Goal: Task Accomplishment & Management: Manage account settings

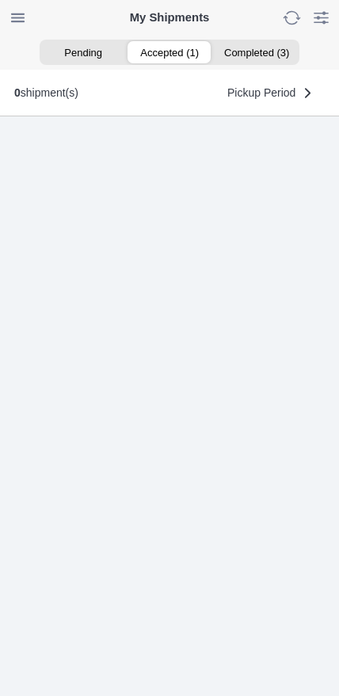
click at [163, 62] on ion-segment-button "Accepted (1)" at bounding box center [169, 52] width 86 height 22
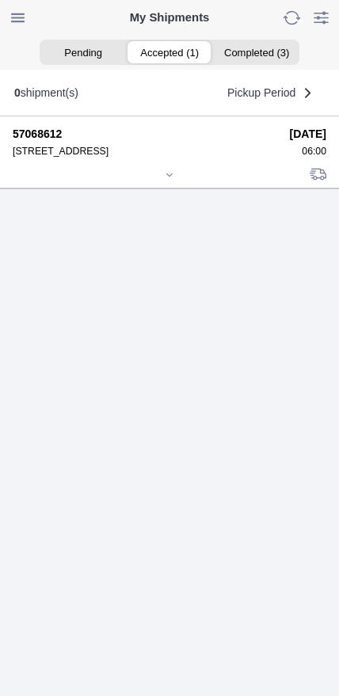
click at [164, 182] on div at bounding box center [170, 176] width 314 height 12
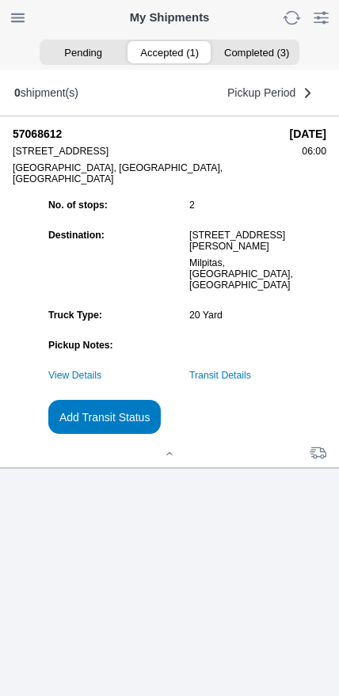
click at [0, 0] on slot "Add Transit Status" at bounding box center [0, 0] width 0 height 0
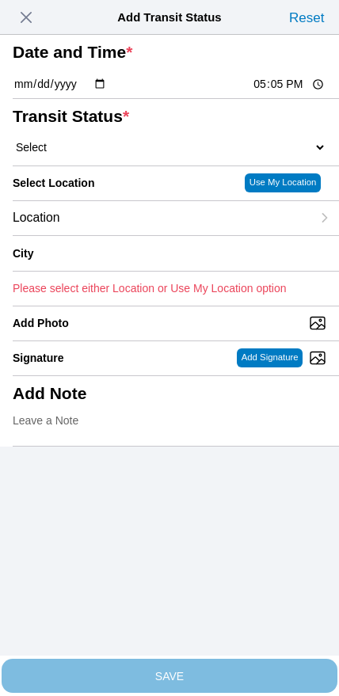
click at [259, 93] on input "17:05" at bounding box center [289, 84] width 74 height 17
type input "06:45"
click at [96, 154] on select "Select Arrive at Drop Off Arrive at Pickup Break Start Break Stop Depart Drop O…" at bounding box center [170, 147] width 314 height 14
select select "DPTPULOC"
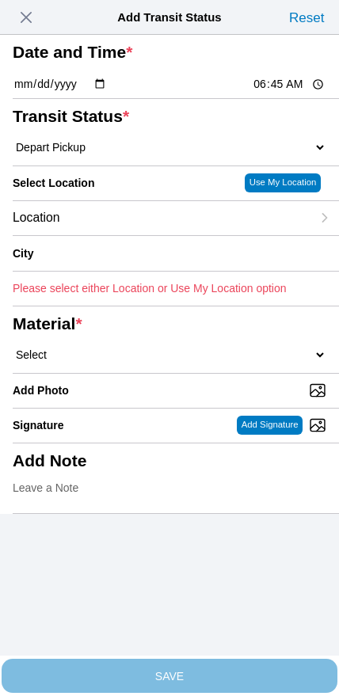
click at [127, 235] on div "Location" at bounding box center [162, 218] width 298 height 34
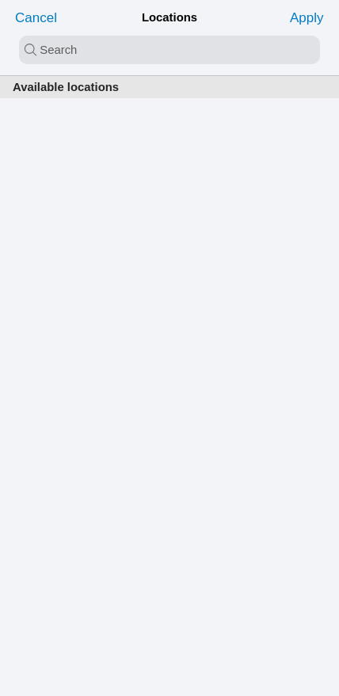
click at [130, 52] on input "search text" at bounding box center [169, 50] width 301 height 29
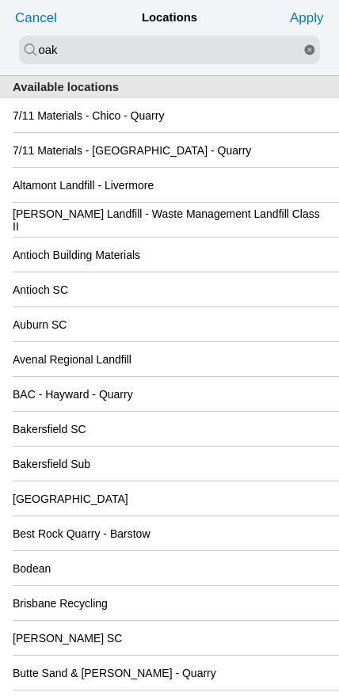
type input "oak"
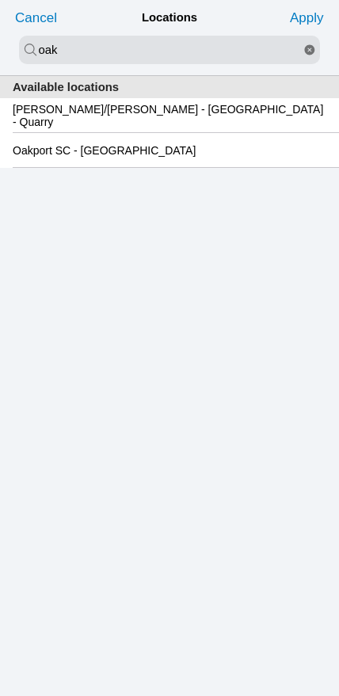
click at [0, 0] on slot "Oakport SC - Oakland" at bounding box center [0, 0] width 0 height 0
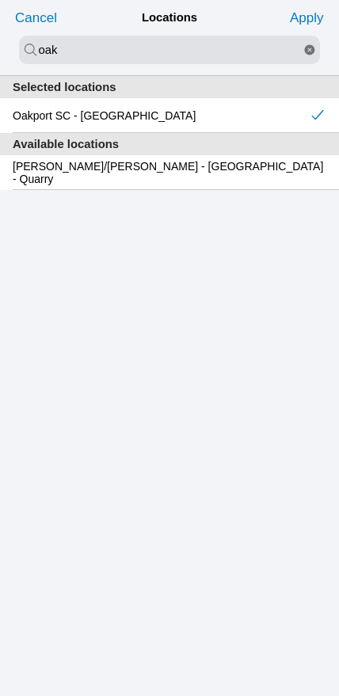
click at [0, 0] on slot "Apply" at bounding box center [0, 0] width 0 height 0
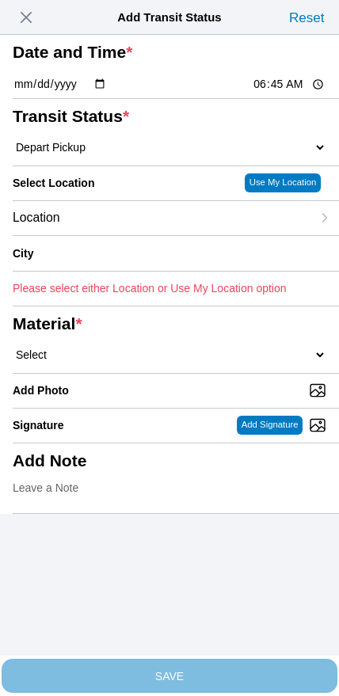
type input "Oakland"
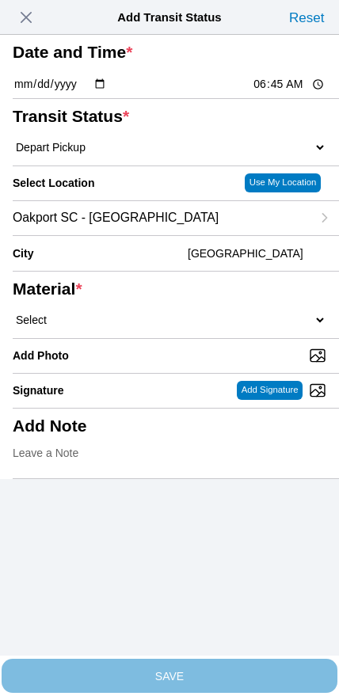
click at [222, 327] on select "Select 1" x 3" Rock 1" x 4" Rock 2" x 4" Rock Asphalt Cold Patch Backfill Spec …" at bounding box center [170, 320] width 314 height 14
select select "708654"
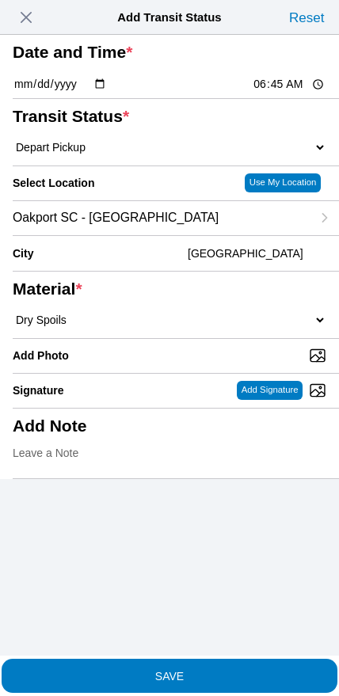
click at [0, 0] on slot "SAVE" at bounding box center [0, 0] width 0 height 0
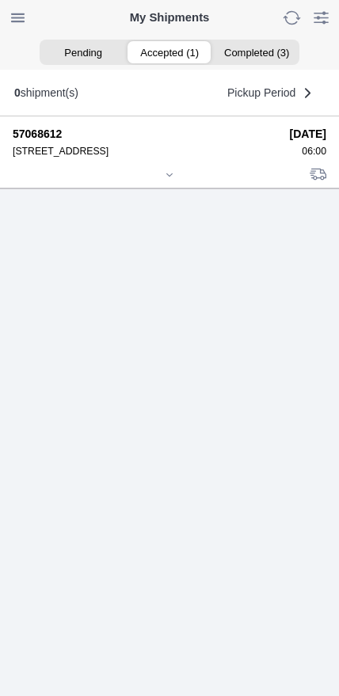
click at [160, 182] on div at bounding box center [170, 176] width 314 height 12
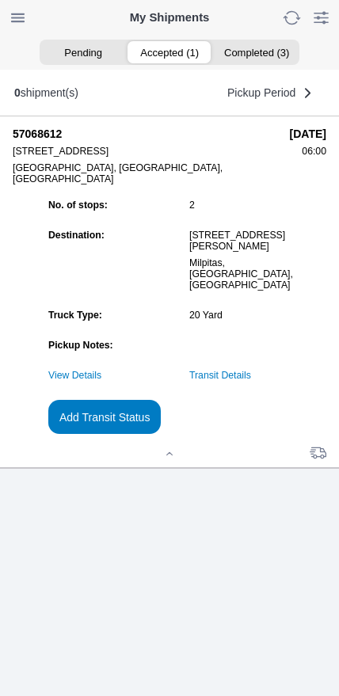
click at [0, 0] on slot "Add Transit Status" at bounding box center [0, 0] width 0 height 0
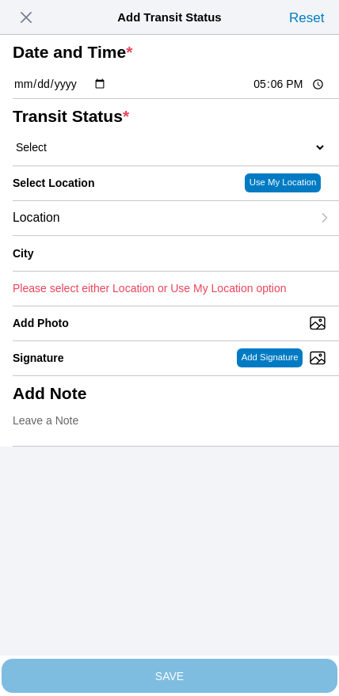
click at [270, 93] on input "17:06" at bounding box center [289, 84] width 74 height 17
type input "08:40"
click at [94, 154] on select "Select Arrive at Drop Off Arrive at Pickup Break Start Break Stop Depart Drop O…" at bounding box center [170, 147] width 314 height 14
select select "DPTDLVLOC"
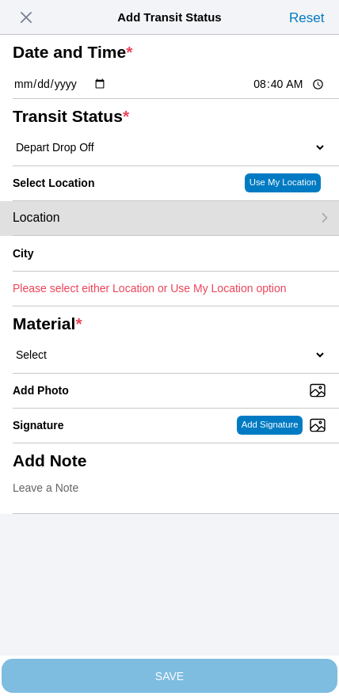
click at [138, 235] on div "Location" at bounding box center [162, 218] width 298 height 34
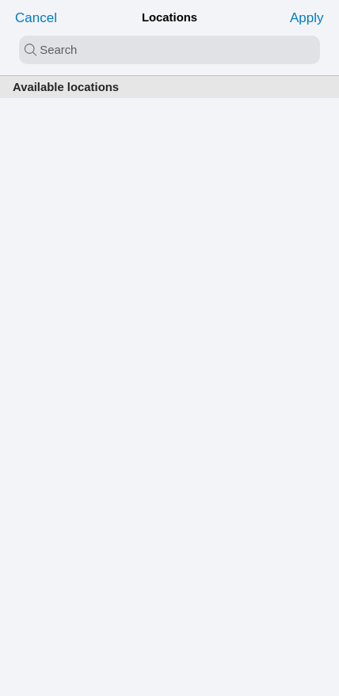
click at [146, 51] on input "search text" at bounding box center [169, 50] width 301 height 29
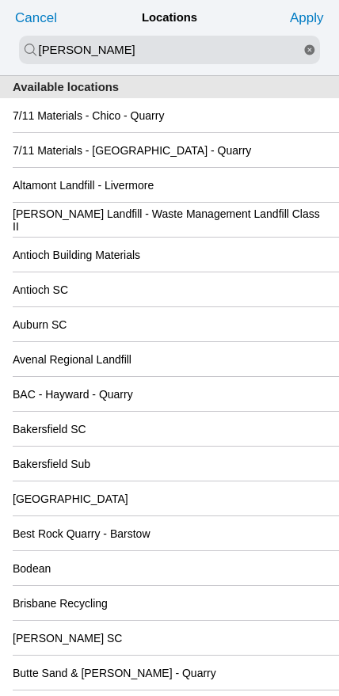
type input "newby"
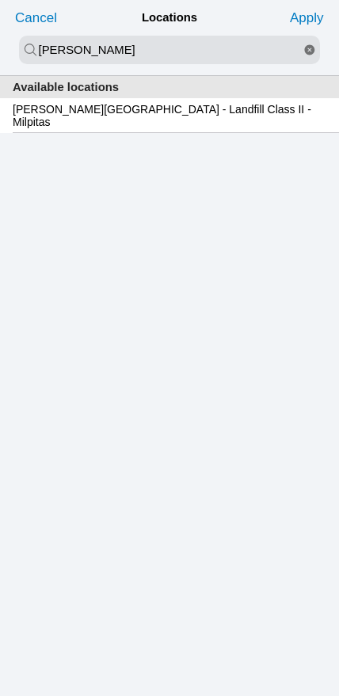
click at [89, 129] on div "Newby Island - Landfill Class II - Milpitas" at bounding box center [170, 115] width 314 height 34
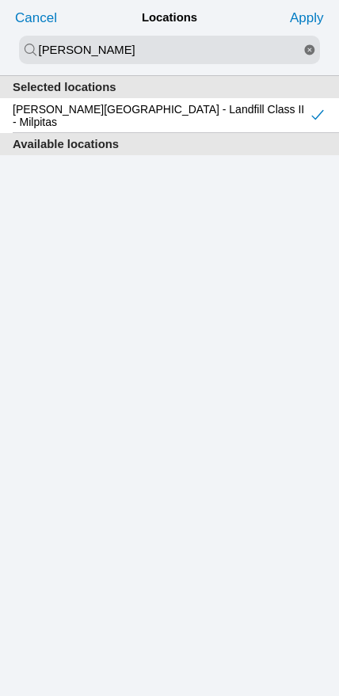
click at [0, 0] on slot "Apply" at bounding box center [0, 0] width 0 height 0
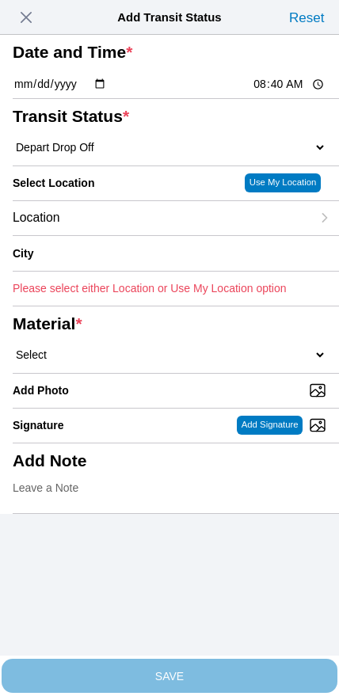
type input "Milpitas"
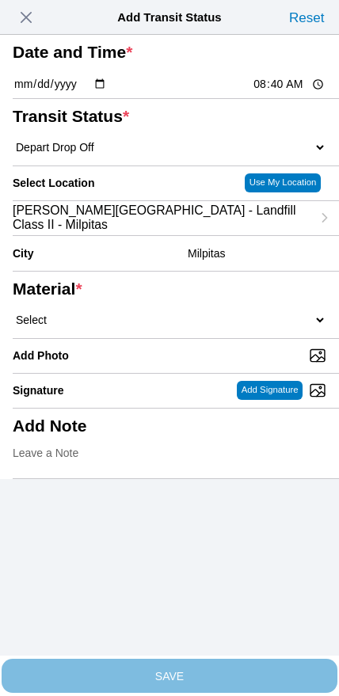
click at [187, 327] on select "Select 1" x 3" Rock 1" x 4" Rock 2" x 4" Rock Asphalt Cold Patch Backfill Spec …" at bounding box center [170, 320] width 314 height 14
select select "708654"
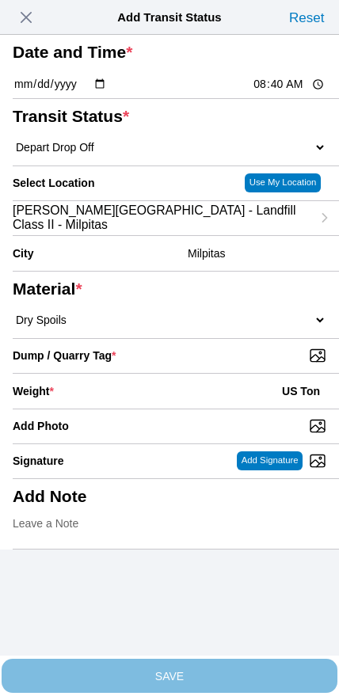
click at [226, 364] on input "Dump / Quarry Tag *" at bounding box center [176, 355] width 326 height 17
type input "C:\fakepath\image.jpg"
click at [160, 409] on div "Weight * US Ton" at bounding box center [170, 391] width 314 height 35
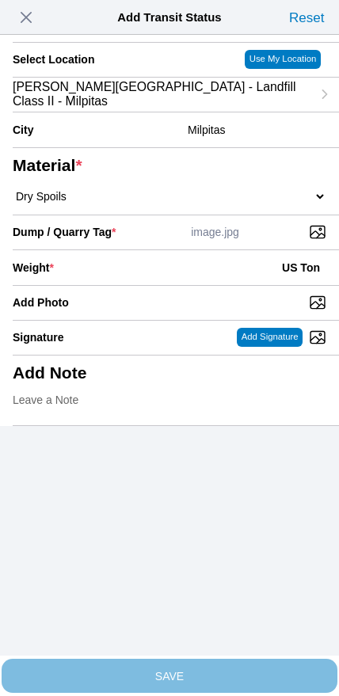
scroll to position [143, 0]
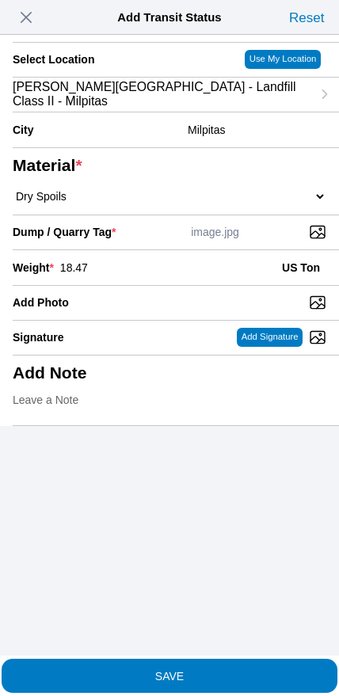
type input "18.47"
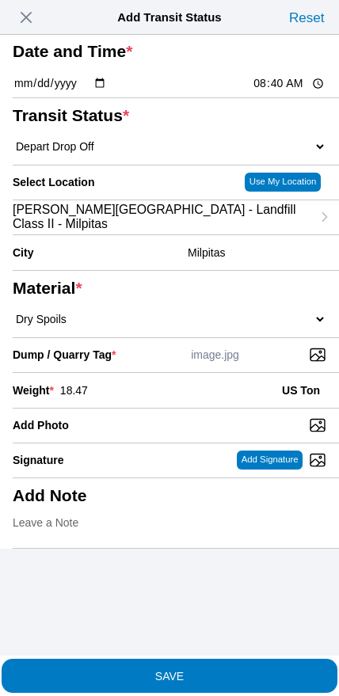
scroll to position [81, 0]
click at [194, 670] on span "SAVE" at bounding box center [170, 675] width 314 height 11
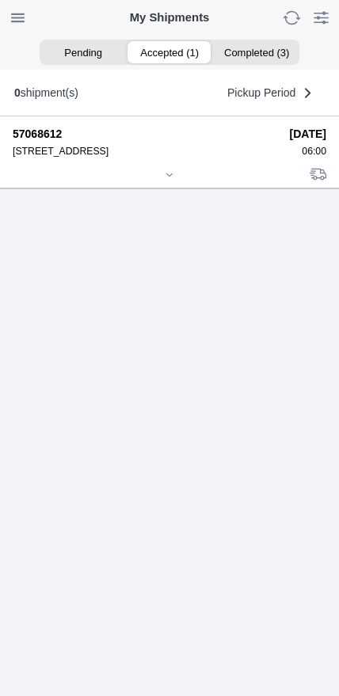
click at [159, 182] on div at bounding box center [170, 176] width 314 height 12
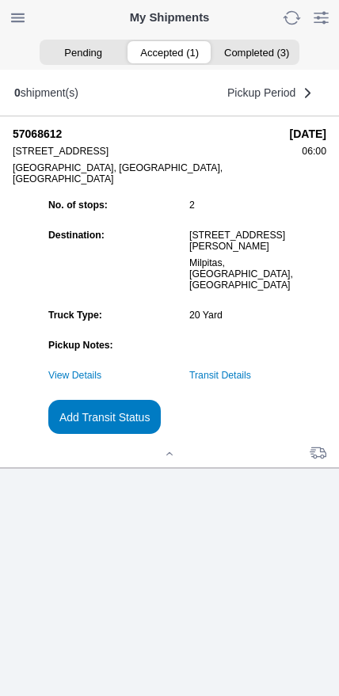
click at [0, 0] on slot "Add Transit Status" at bounding box center [0, 0] width 0 height 0
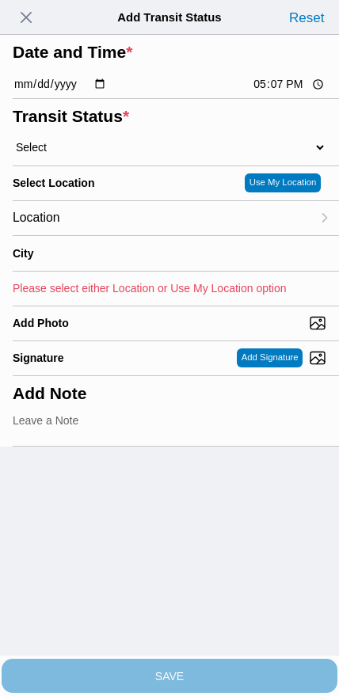
click at [272, 93] on input "17:07" at bounding box center [289, 84] width 74 height 17
type input "09:50"
click at [98, 154] on select "Select Arrive at Drop Off Arrive at Pickup Break Start Break Stop Depart Drop O…" at bounding box center [170, 147] width 314 height 14
select select "DPTPULOC"
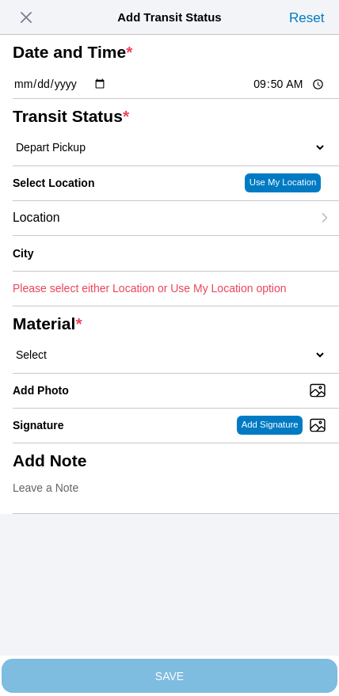
click at [126, 235] on div "Location" at bounding box center [162, 218] width 298 height 34
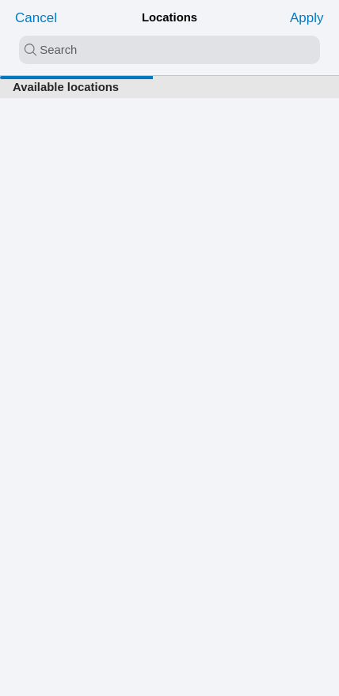
click at [145, 64] on input "search text" at bounding box center [169, 50] width 301 height 29
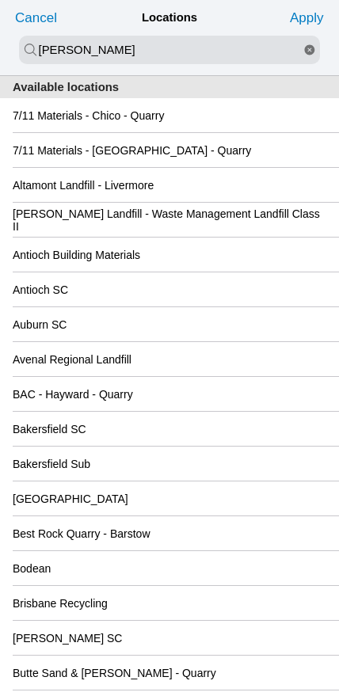
type input "hanson"
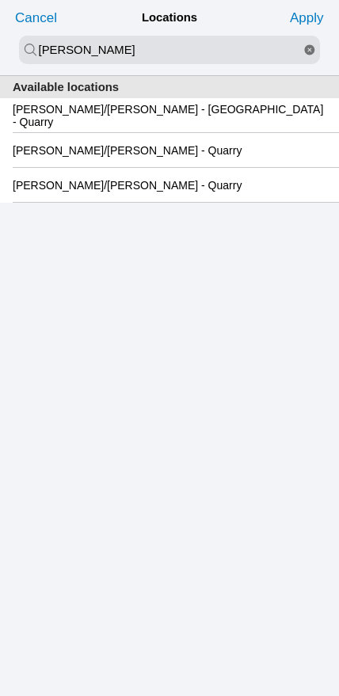
click at [0, 0] on slot "Hanson/Marietta - Oakland - Quarry" at bounding box center [0, 0] width 0 height 0
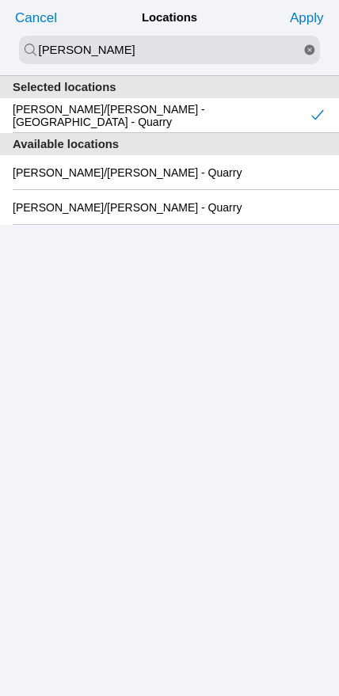
click at [0, 0] on slot "Apply" at bounding box center [0, 0] width 0 height 0
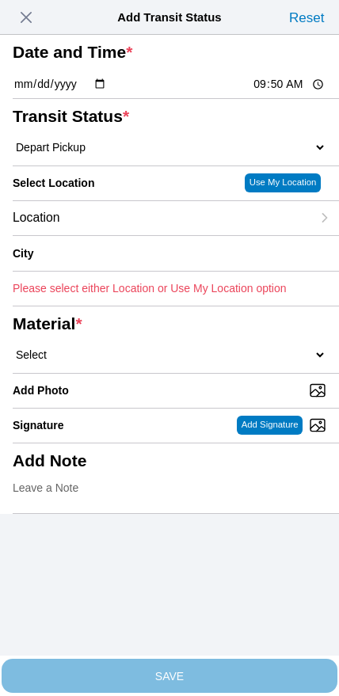
type input "Oakland"
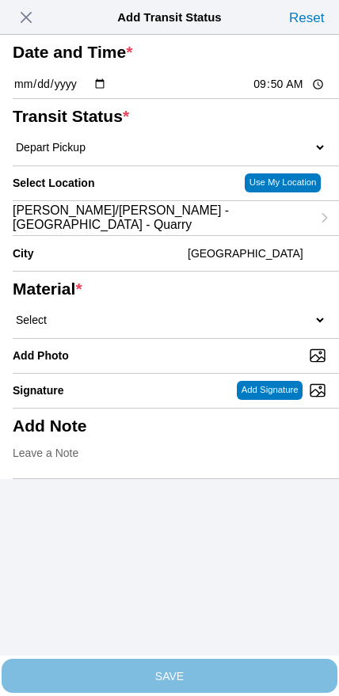
click at [196, 327] on select "Select 1" x 3" Rock 1" x 4" Rock 2" x 4" Rock Asphalt Cold Patch Backfill Spec …" at bounding box center [170, 320] width 314 height 14
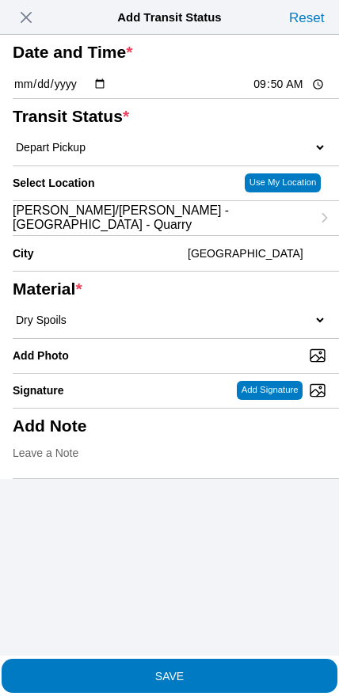
click at [192, 327] on select "Select 1" x 3" Rock 1" x 4" Rock 2" x 4" Rock Asphalt Cold Patch Backfill Spec …" at bounding box center [170, 320] width 314 height 14
select select "708651"
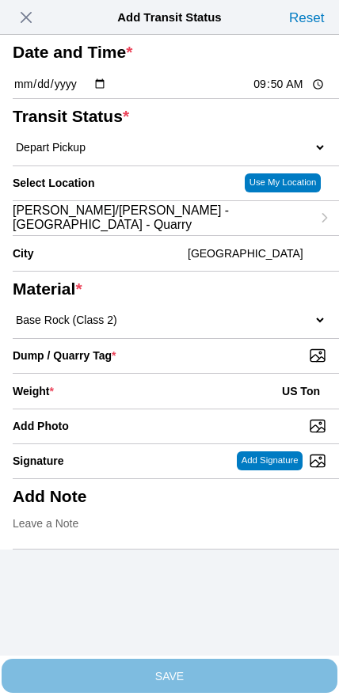
click at [230, 364] on input "Dump / Quarry Tag *" at bounding box center [176, 355] width 326 height 17
type input "C:\fakepath\image.jpg"
click at [146, 409] on div "Weight * US Ton" at bounding box center [170, 391] width 314 height 35
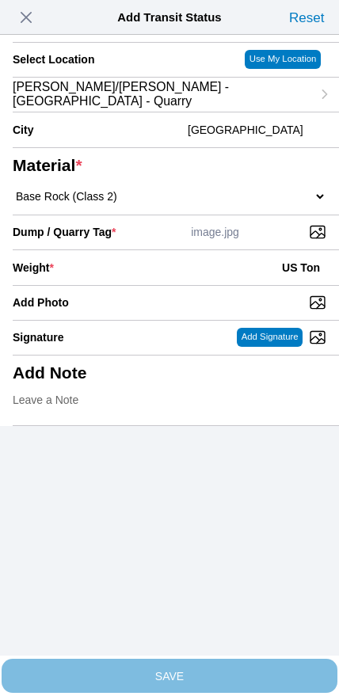
scroll to position [143, 0]
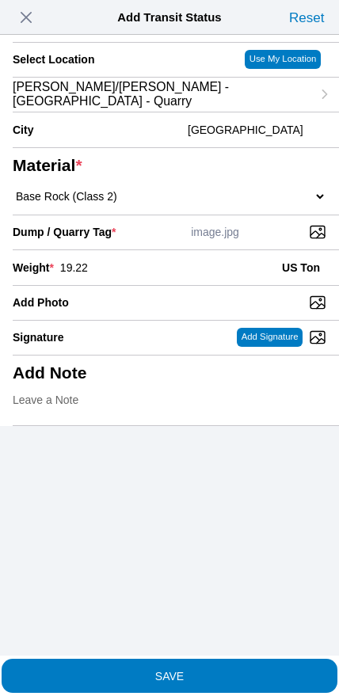
type input "19.22"
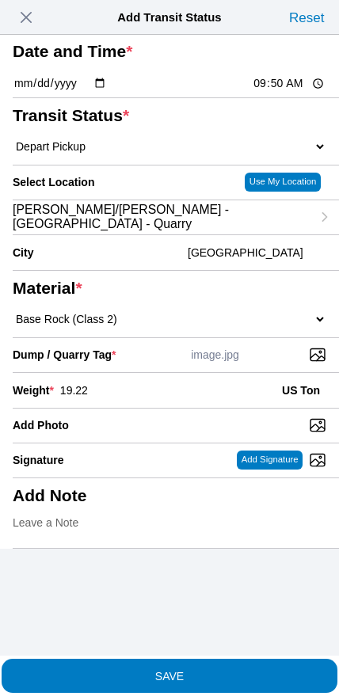
scroll to position [20, 0]
click at [0, 0] on slot "SAVE" at bounding box center [0, 0] width 0 height 0
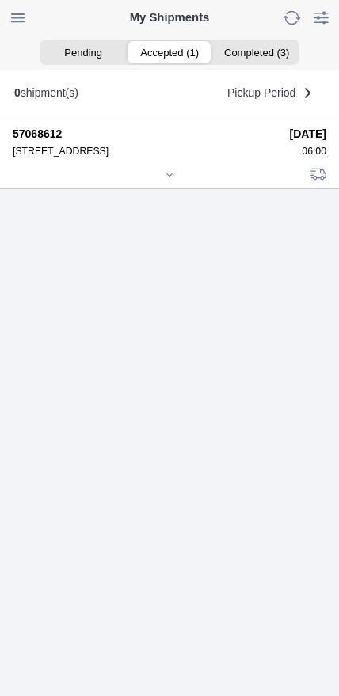
click at [165, 182] on div at bounding box center [170, 176] width 314 height 12
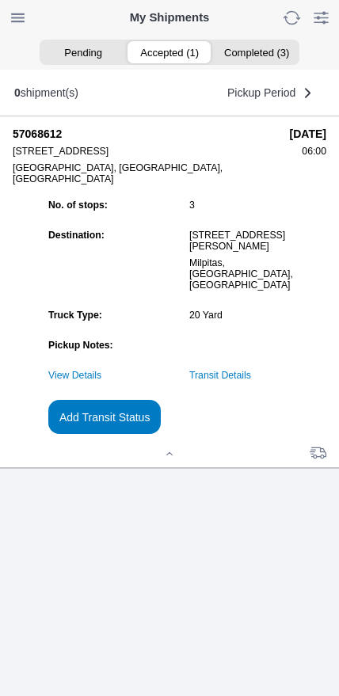
click at [0, 0] on slot "Add Transit Status" at bounding box center [0, 0] width 0 height 0
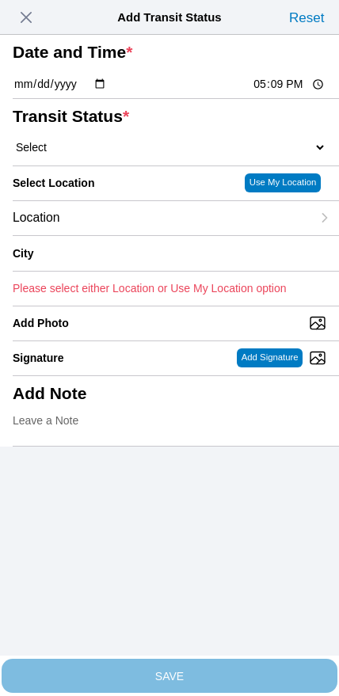
click at [270, 93] on input "17:09" at bounding box center [289, 84] width 74 height 17
type input "10:10"
click at [99, 154] on select "Select Arrive at Drop Off Arrive at Pickup Break Start Break Stop Depart Drop O…" at bounding box center [170, 147] width 314 height 14
select select "DPTDLVLOC"
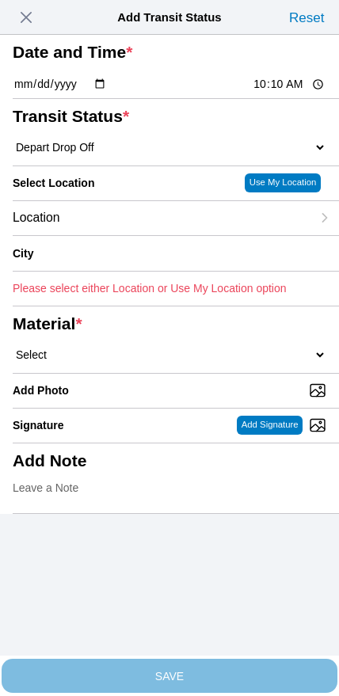
click at [126, 235] on div "Location" at bounding box center [162, 218] width 298 height 34
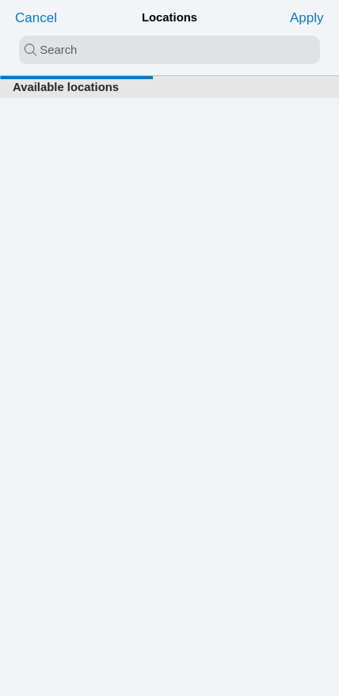
click at [161, 51] on input "search text" at bounding box center [169, 50] width 301 height 29
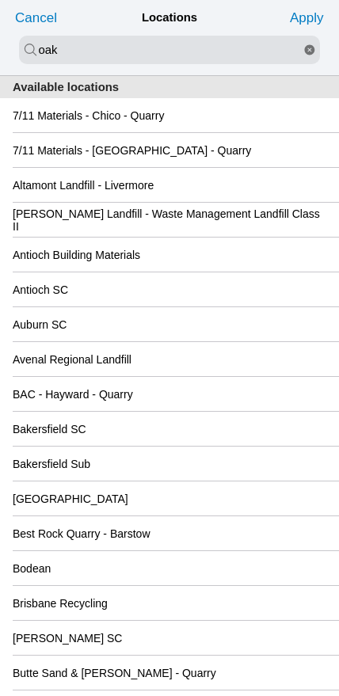
type input "oak"
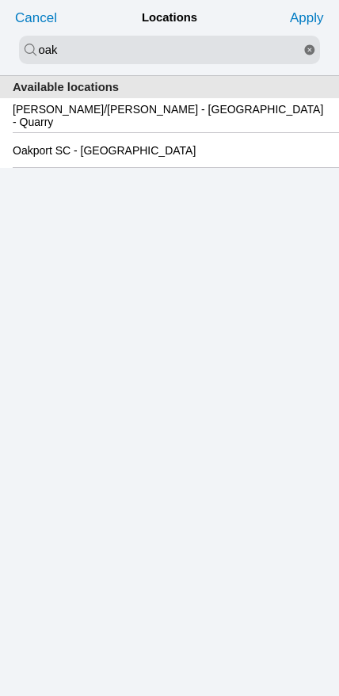
click at [0, 0] on slot "Oakport SC - Oakland" at bounding box center [0, 0] width 0 height 0
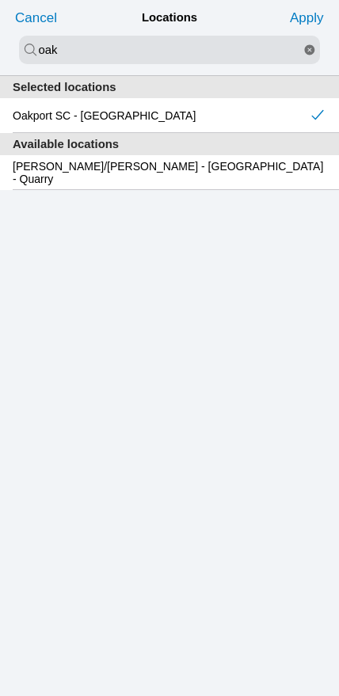
click at [0, 0] on slot "Apply" at bounding box center [0, 0] width 0 height 0
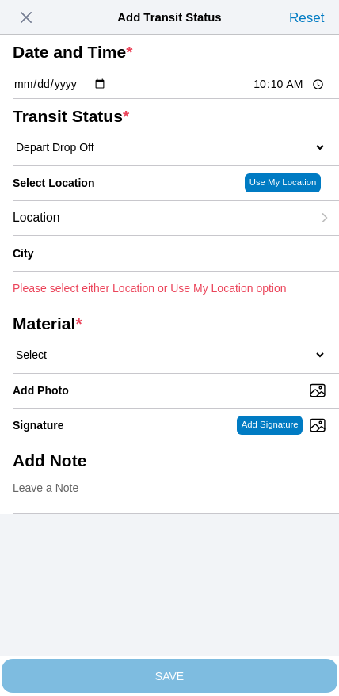
type input "Oakland"
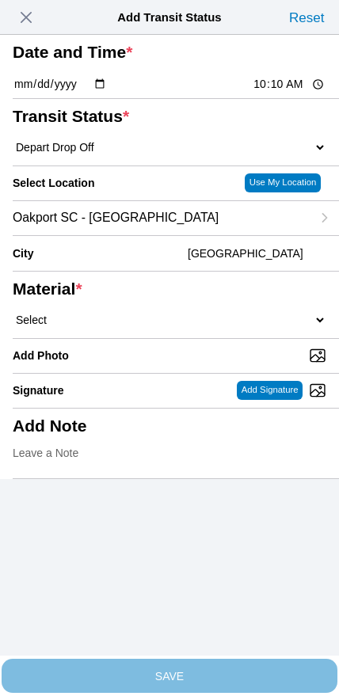
click at [199, 327] on select "Select 1" x 3" Rock 1" x 4" Rock 2" x 4" Rock Asphalt Cold Patch Backfill Spec …" at bounding box center [170, 320] width 314 height 14
select select "708651"
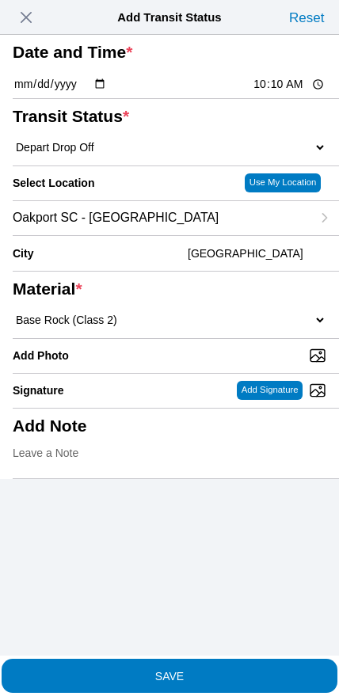
click at [200, 364] on input "Add Photo" at bounding box center [176, 355] width 326 height 17
type input "C:\fakepath\image.jpg"
click at [200, 676] on button "SAVE" at bounding box center [170, 676] width 336 height 34
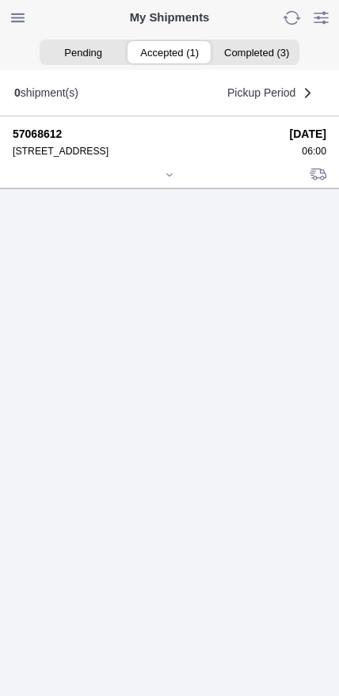
click at [166, 180] on icon at bounding box center [170, 175] width 10 height 10
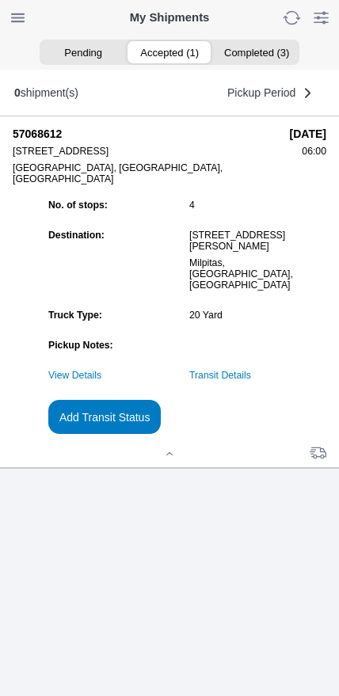
click at [0, 0] on slot "Add Transit Status" at bounding box center [0, 0] width 0 height 0
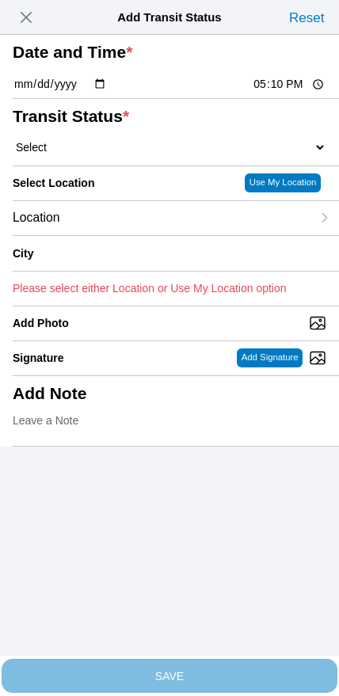
click at [15, 23] on span "button" at bounding box center [26, 17] width 22 height 22
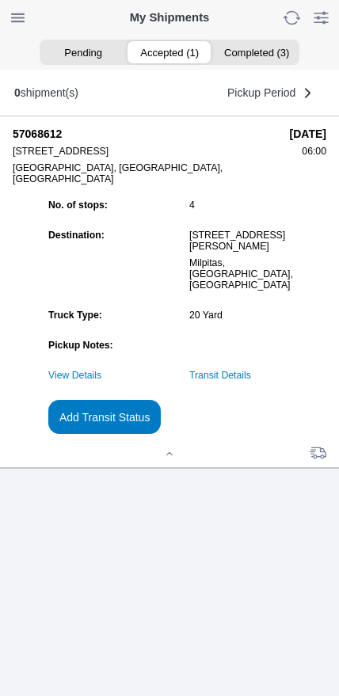
click at [242, 381] on link "Transit Details" at bounding box center [220, 375] width 62 height 11
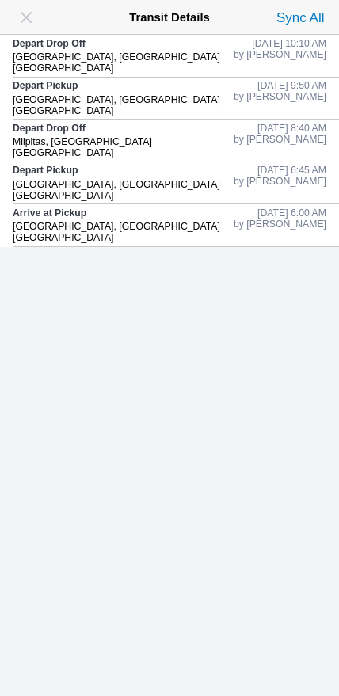
click at [32, 29] on span "button" at bounding box center [26, 17] width 22 height 22
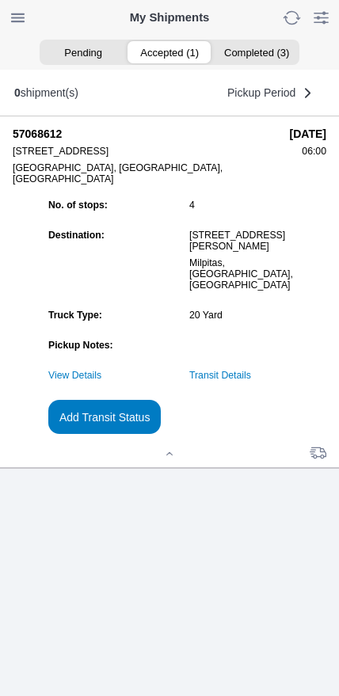
click at [161, 434] on button "Add Transit Status" at bounding box center [104, 417] width 112 height 34
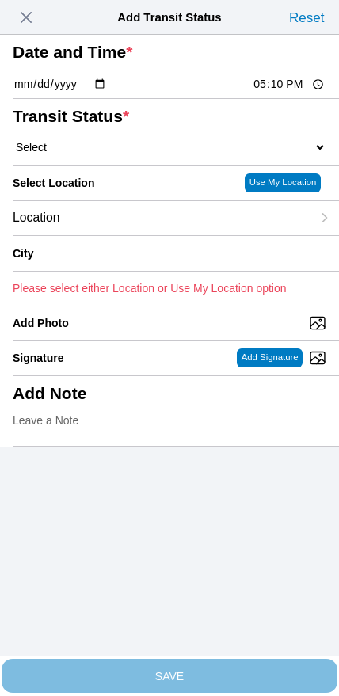
click at [262, 93] on input "17:10" at bounding box center [289, 84] width 74 height 17
type input "10:15"
click at [84, 154] on select "Select Arrive at Drop Off Arrive at Pickup Break Start Break Stop Depart Drop O…" at bounding box center [170, 147] width 314 height 14
select select "DPTPULOC"
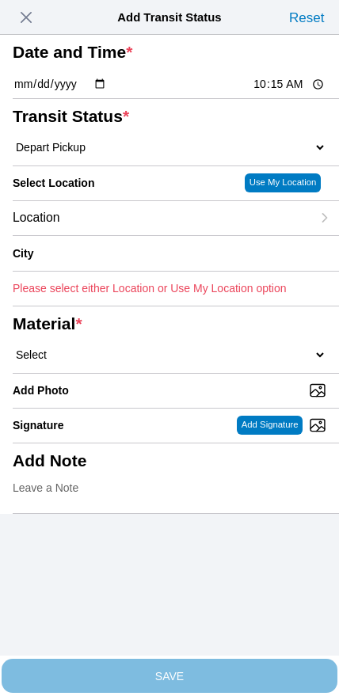
click at [118, 235] on div "Location" at bounding box center [162, 218] width 298 height 34
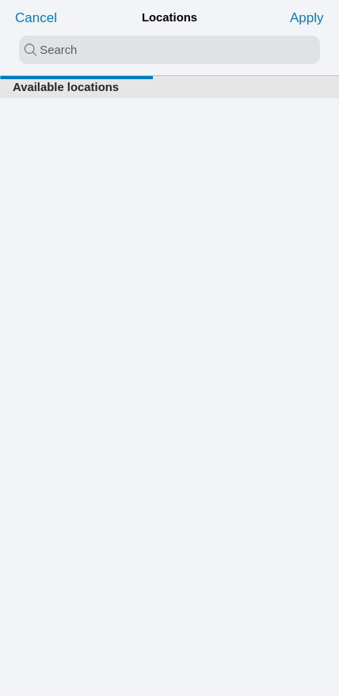
click at [143, 55] on input "search text" at bounding box center [169, 50] width 301 height 29
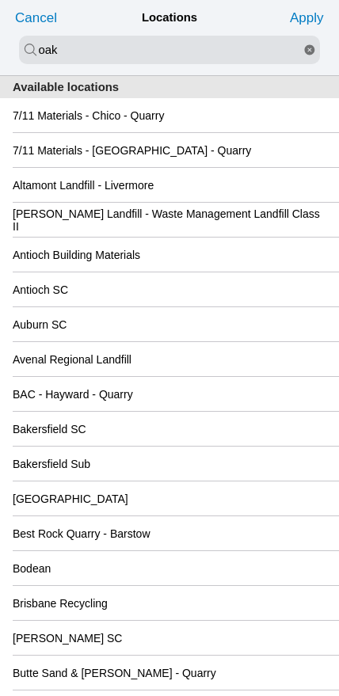
type input "oak"
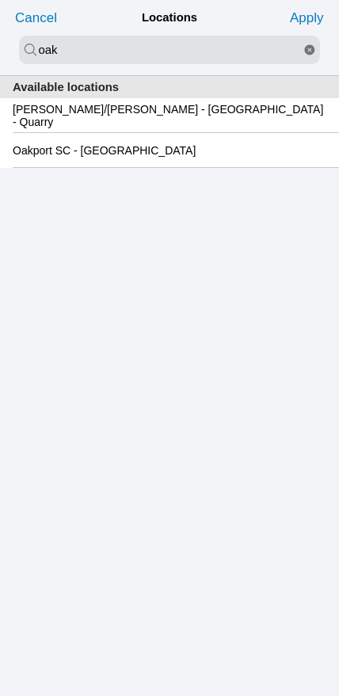
click at [0, 0] on slot "Oakport SC - Oakland" at bounding box center [0, 0] width 0 height 0
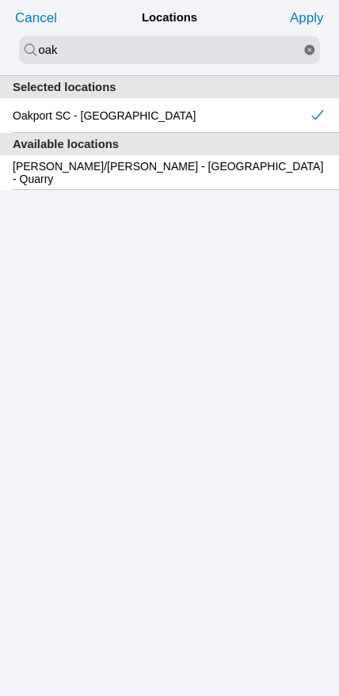
click at [0, 0] on slot "Apply" at bounding box center [0, 0] width 0 height 0
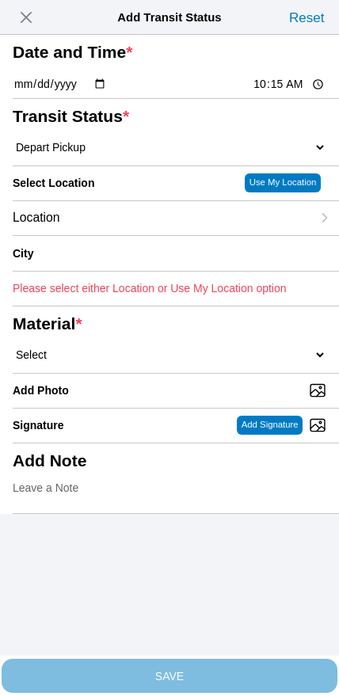
type input "Oakland"
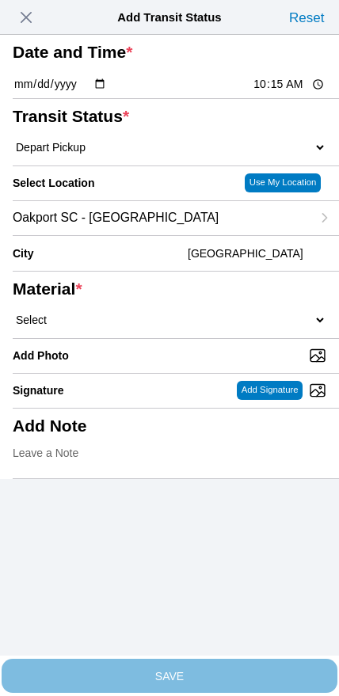
click at [184, 327] on select "Select 1" x 3" Rock 1" x 4" Rock 2" x 4" Rock Asphalt Cold Patch Backfill Spec …" at bounding box center [170, 320] width 314 height 14
select select "708654"
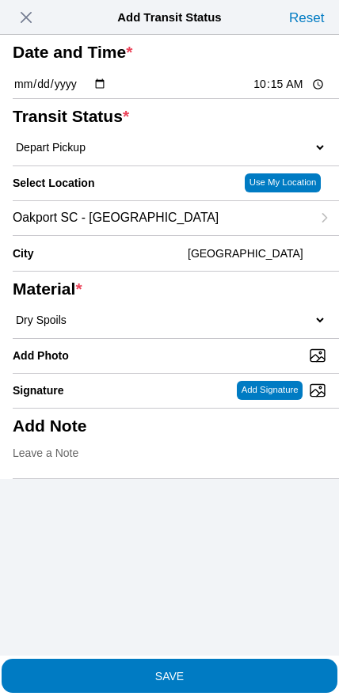
click at [211, 670] on span "SAVE" at bounding box center [170, 675] width 314 height 11
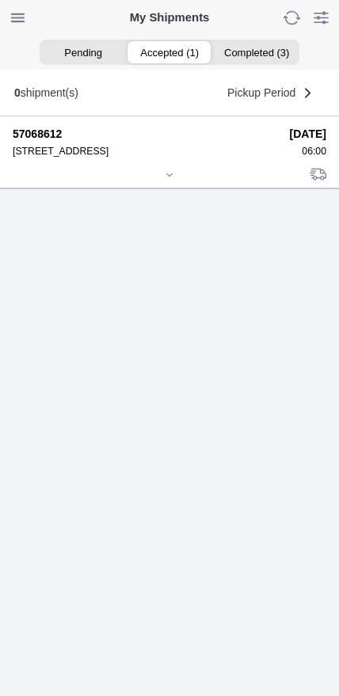
click at [167, 182] on div at bounding box center [170, 176] width 314 height 12
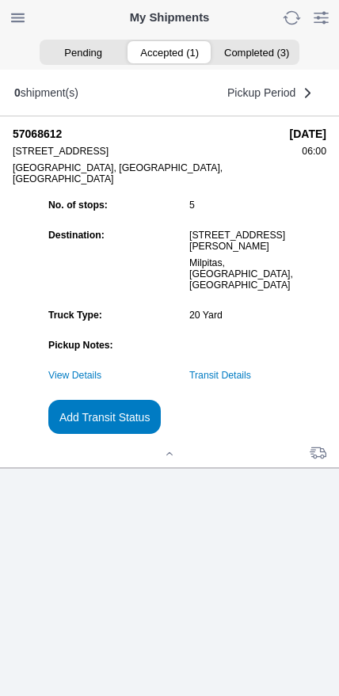
click at [0, 0] on slot "Add Transit Status" at bounding box center [0, 0] width 0 height 0
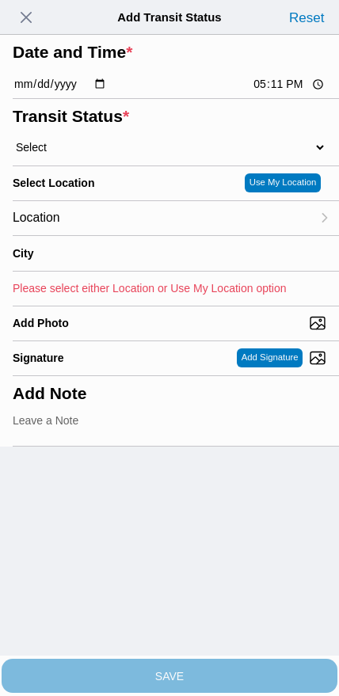
click at [275, 93] on input "17:11" at bounding box center [289, 84] width 74 height 17
click at [86, 154] on select "Select Arrive at Drop Off Arrive at Pickup Break Start Break Stop Depart Drop O…" at bounding box center [170, 147] width 314 height 14
click at [287, 93] on input "14:00" at bounding box center [289, 84] width 74 height 17
type input "12:30"
click at [86, 154] on select "Select Arrive at Drop Off Arrive at Pickup Break Start Break Stop Depart Drop O…" at bounding box center [170, 147] width 314 height 14
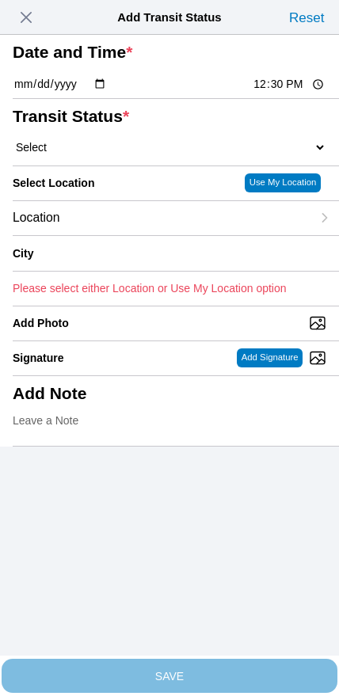
select select "DPTDLVLOC"
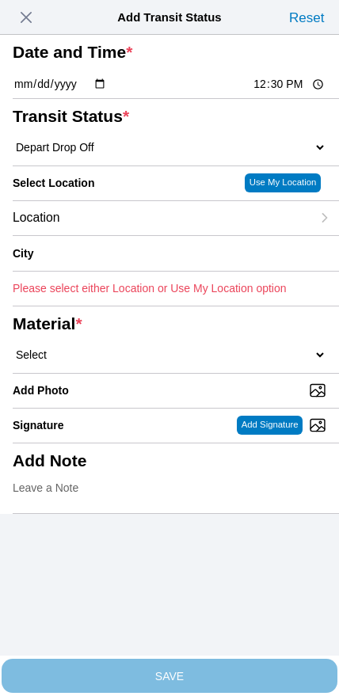
click at [120, 235] on div "Location" at bounding box center [162, 218] width 298 height 34
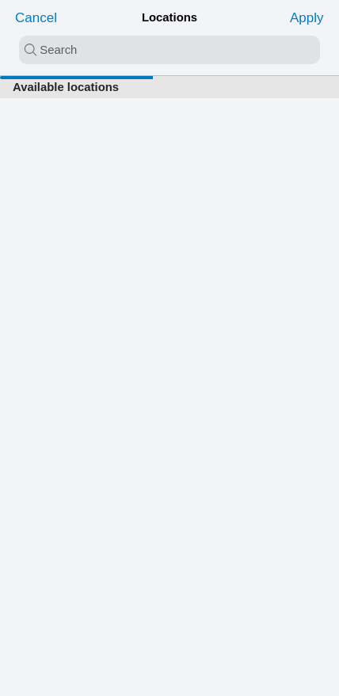
click at [142, 52] on input "search text" at bounding box center [169, 50] width 301 height 29
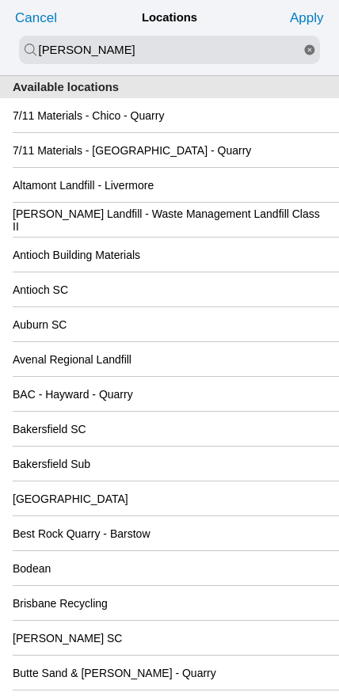
type input "keller"
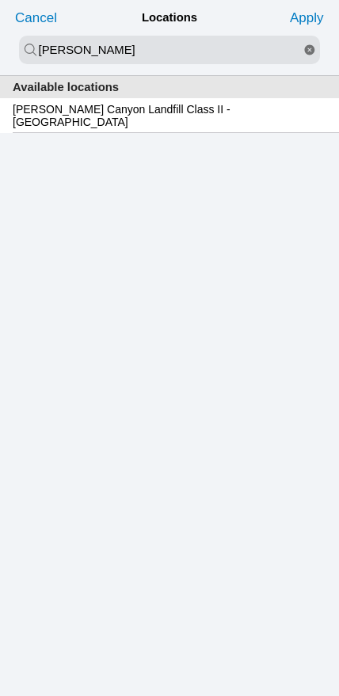
click at [0, 0] on slot "Keller Canyon Landfill Class II - Pittsburg" at bounding box center [0, 0] width 0 height 0
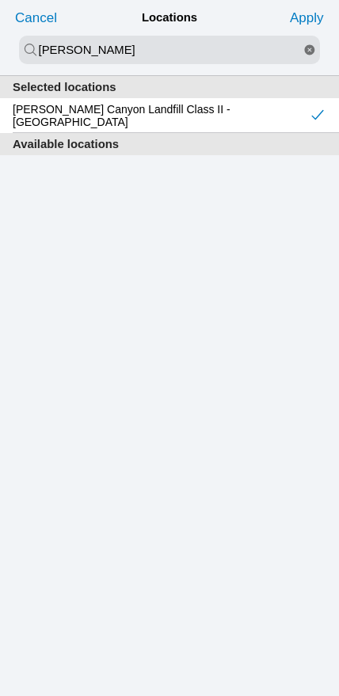
click at [0, 0] on slot "Apply" at bounding box center [0, 0] width 0 height 0
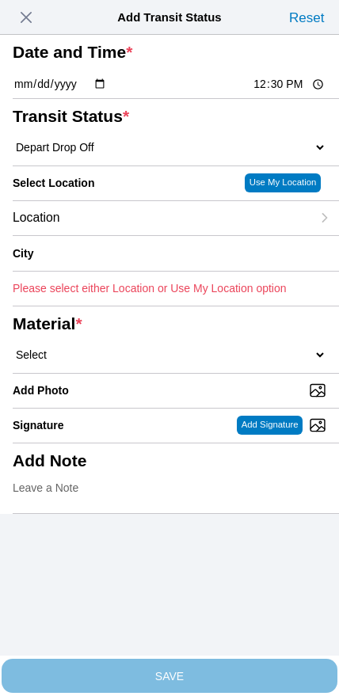
type input "Pittsburg"
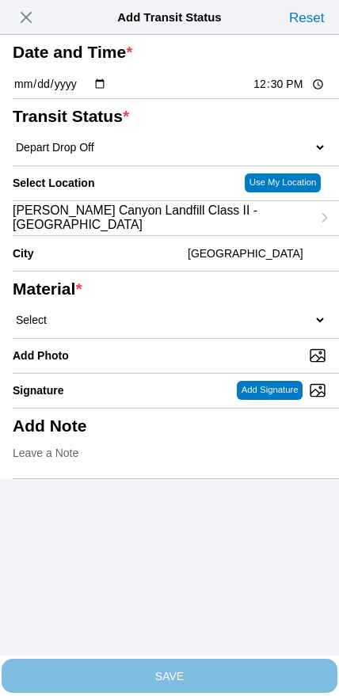
click at [201, 327] on select "Select 1" x 3" Rock 1" x 4" Rock 2" x 4" Rock Asphalt Cold Patch Backfill Spec …" at bounding box center [170, 320] width 314 height 14
select select "708654"
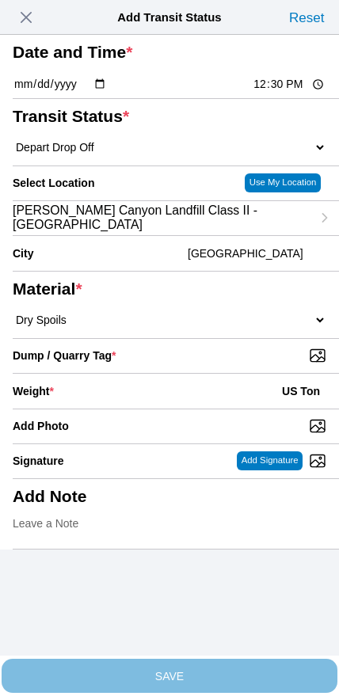
click at [239, 364] on input "Dump / Quarry Tag *" at bounding box center [176, 355] width 326 height 17
type input "C:\fakepath\image.jpg"
click at [144, 409] on div "Weight * US Ton" at bounding box center [170, 391] width 314 height 35
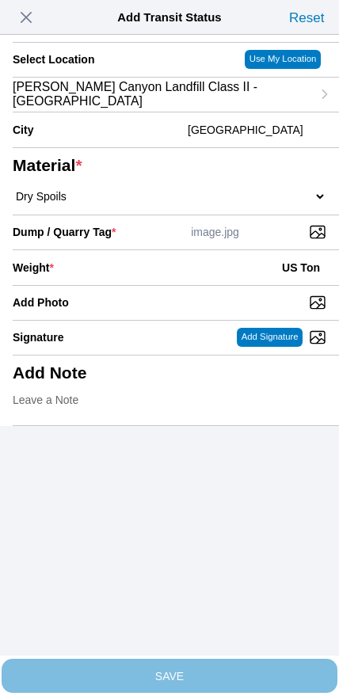
scroll to position [143, 0]
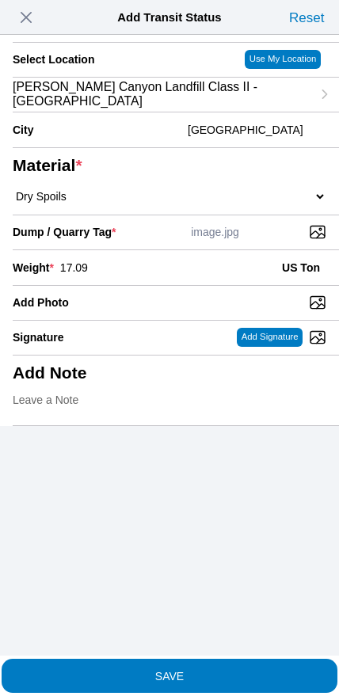
type input "17.09"
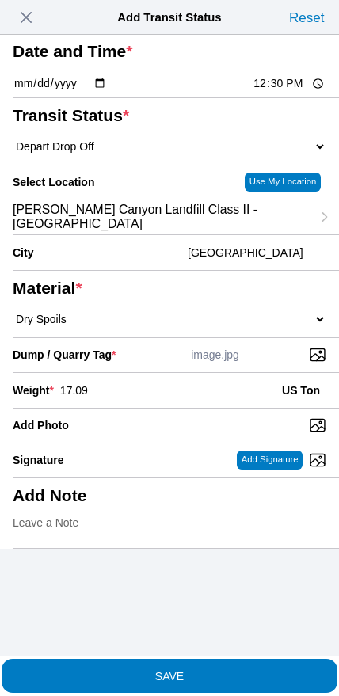
scroll to position [46, 0]
click at [198, 670] on span "SAVE" at bounding box center [170, 675] width 314 height 11
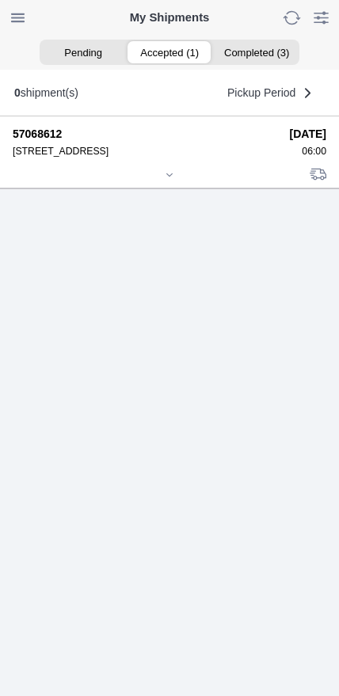
click at [165, 180] on icon at bounding box center [170, 175] width 10 height 10
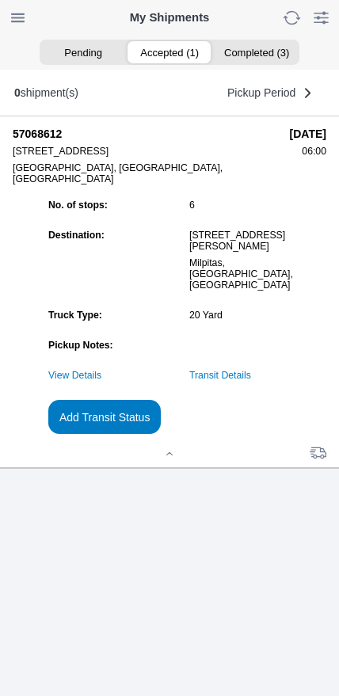
click at [0, 0] on slot "Add Transit Status" at bounding box center [0, 0] width 0 height 0
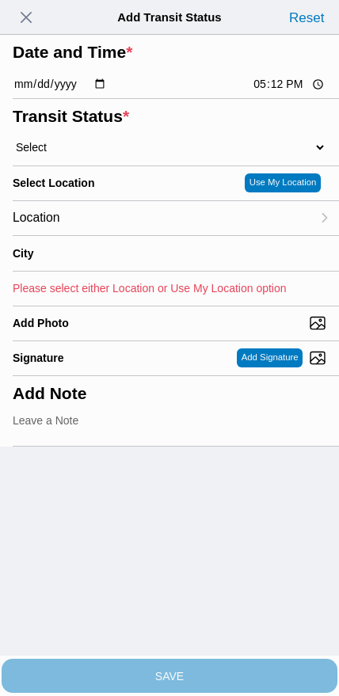
click at [276, 93] on input "17:12" at bounding box center [289, 84] width 74 height 17
type input "14:12"
click at [104, 154] on select "Select Arrive at Drop Off Arrive at Pickup Break Start Break Stop Depart Drop O…" at bounding box center [170, 147] width 314 height 14
select select "DPTPULOC"
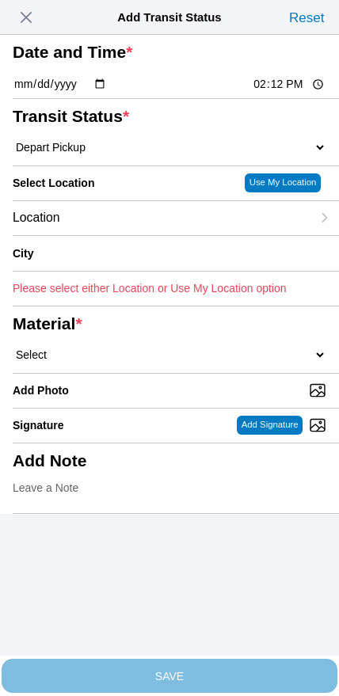
click at [119, 235] on div "Location" at bounding box center [162, 218] width 298 height 34
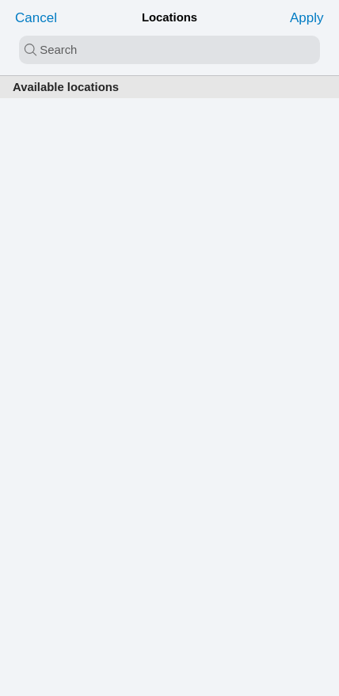
click at [153, 46] on input "search text" at bounding box center [169, 50] width 301 height 29
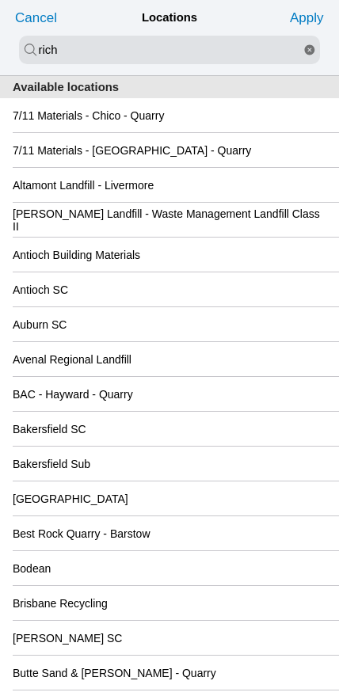
type input "rich"
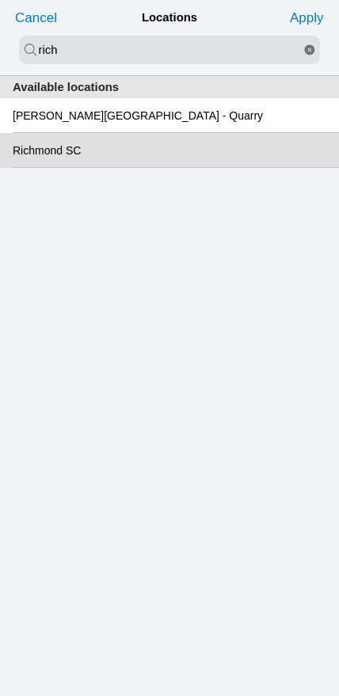
click at [0, 0] on slot "Richmond SC" at bounding box center [0, 0] width 0 height 0
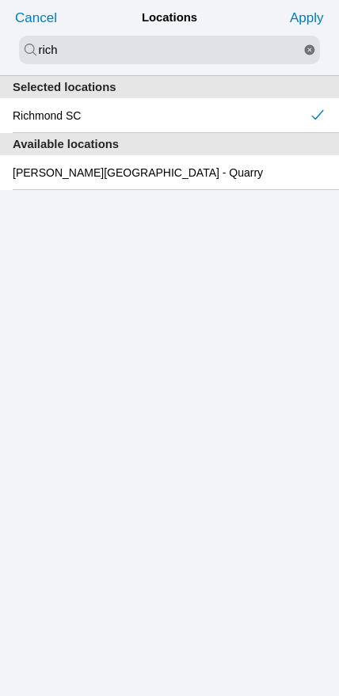
click at [0, 0] on slot "Apply" at bounding box center [0, 0] width 0 height 0
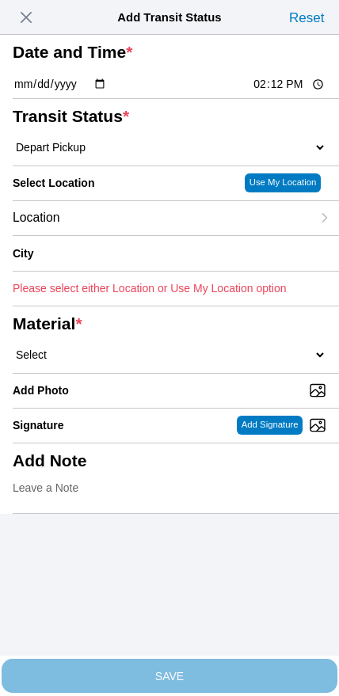
type input "Richmond"
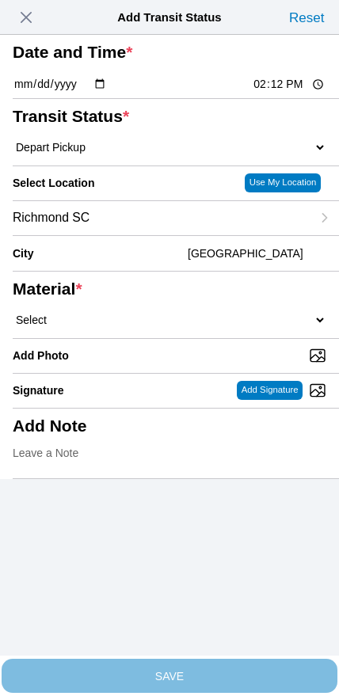
click at [186, 327] on select "Select 1" x 3" Rock 1" x 4" Rock 2" x 4" Rock Asphalt Cold Patch Backfill Spec …" at bounding box center [170, 320] width 314 height 14
select select "708654"
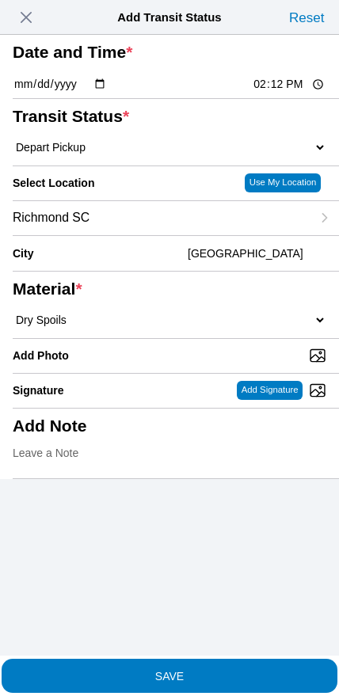
click at [275, 93] on input "14:12" at bounding box center [289, 84] width 74 height 17
type input "14:00"
click at [203, 670] on span "SAVE" at bounding box center [170, 675] width 314 height 11
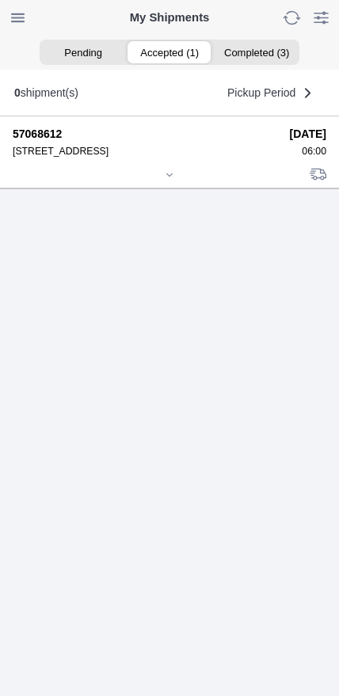
click at [165, 180] on icon at bounding box center [170, 175] width 10 height 10
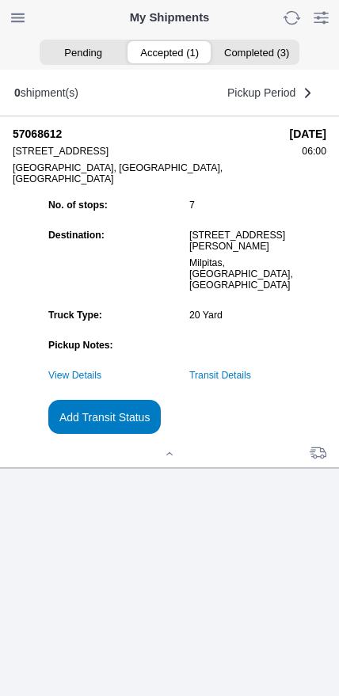
click at [251, 381] on link "Transit Details" at bounding box center [220, 375] width 62 height 11
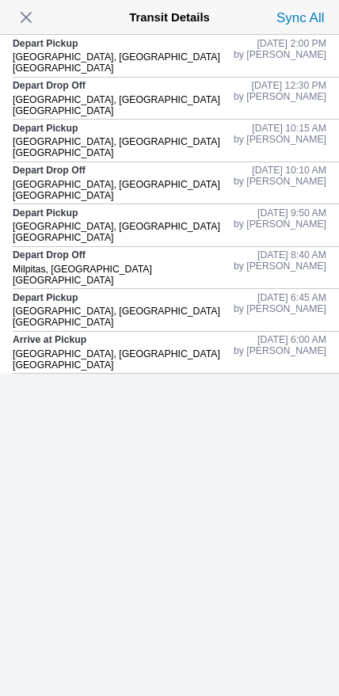
click at [23, 29] on span "button" at bounding box center [26, 17] width 22 height 22
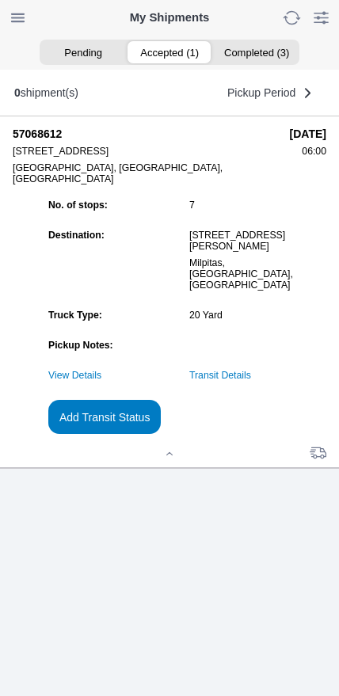
click at [0, 0] on slot "Add Transit Status" at bounding box center [0, 0] width 0 height 0
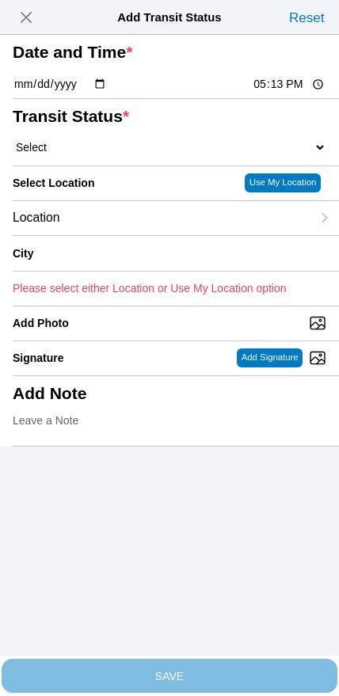
click at [265, 93] on input "17:13" at bounding box center [289, 84] width 74 height 17
type input "16:00"
click at [91, 154] on select "Select Arrive at Drop Off Arrive at Pickup Break Start Break Stop Depart Drop O…" at bounding box center [170, 147] width 314 height 14
select select "BREAKSTART"
click at [123, 235] on div "Location" at bounding box center [162, 218] width 298 height 34
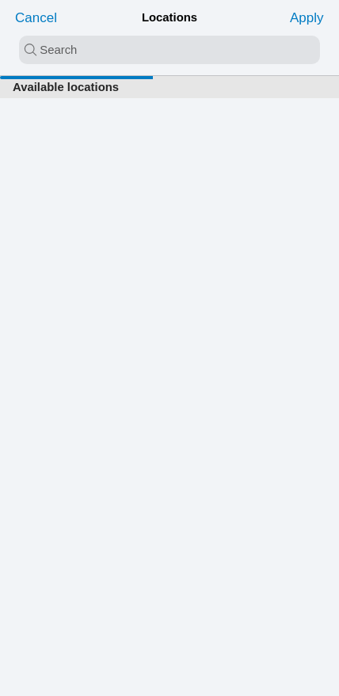
click at [137, 41] on input "search text" at bounding box center [169, 50] width 301 height 29
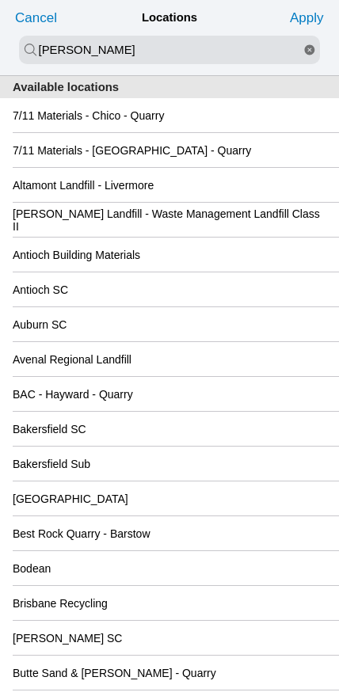
type input "newby"
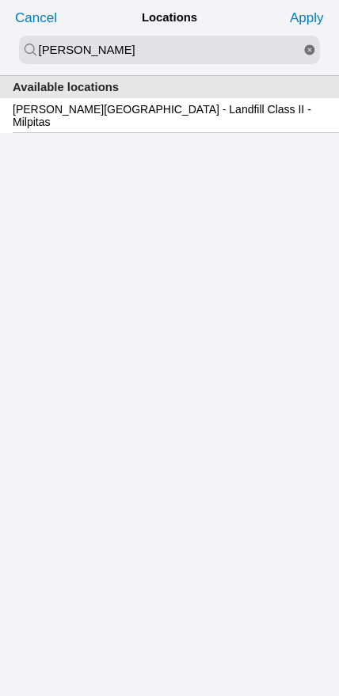
click at [0, 0] on slot "Newby Island - Landfill Class II - Milpitas" at bounding box center [0, 0] width 0 height 0
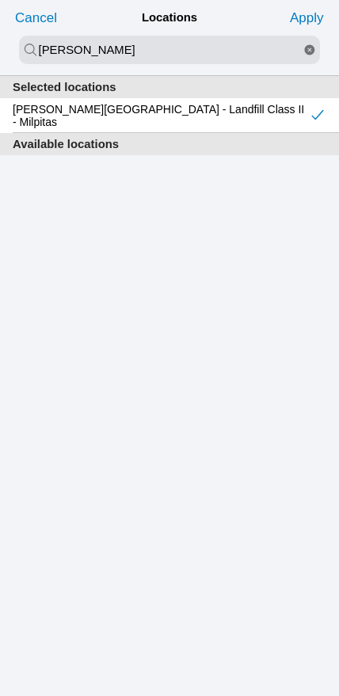
click at [0, 0] on slot "Apply" at bounding box center [0, 0] width 0 height 0
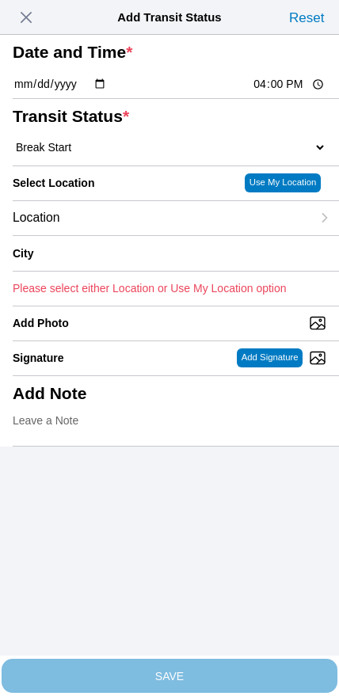
type input "Milpitas"
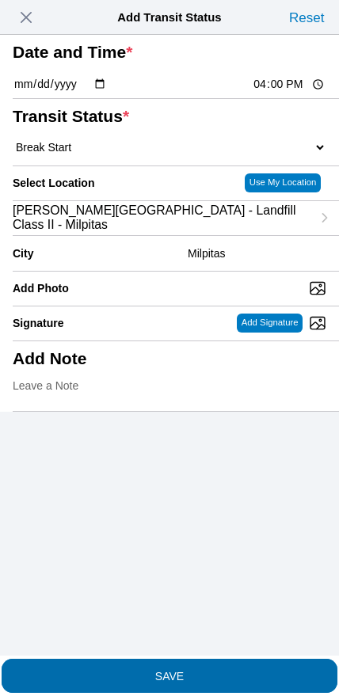
click at [201, 671] on span "SAVE" at bounding box center [170, 675] width 314 height 11
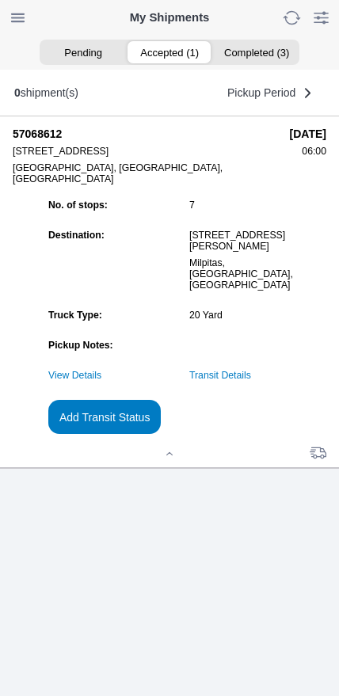
click at [0, 0] on slot "Add Transit Status" at bounding box center [0, 0] width 0 height 0
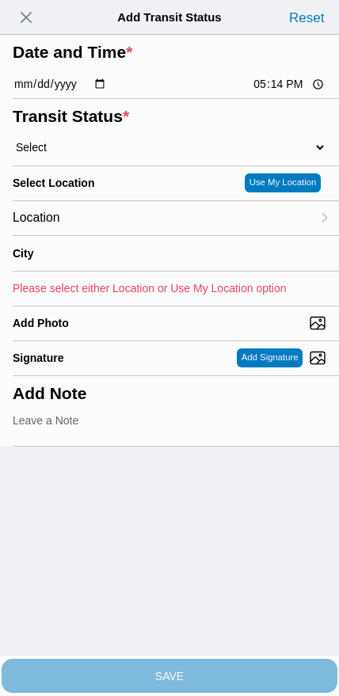
click at [275, 93] on input "17:14" at bounding box center [289, 84] width 74 height 17
type input "16:30"
click at [116, 154] on select "Select Arrive at Drop Off Arrive at Pickup Break Start Break Stop Depart Drop O…" at bounding box center [170, 147] width 314 height 14
select select "BREAKSTOP"
click at [150, 235] on div "Location" at bounding box center [162, 218] width 298 height 34
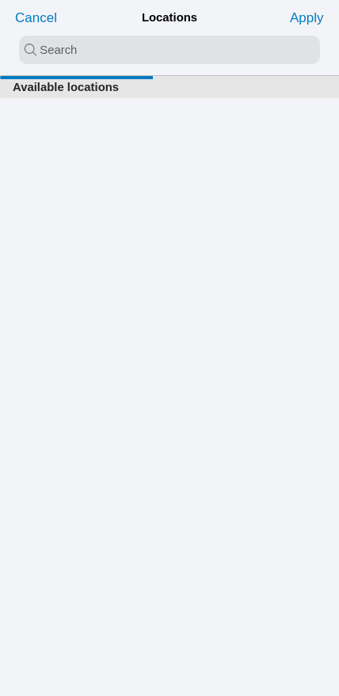
click at [142, 51] on input "search text" at bounding box center [169, 50] width 301 height 29
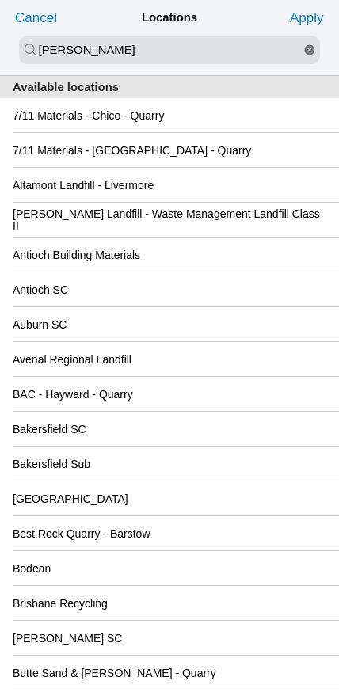
type input "newby"
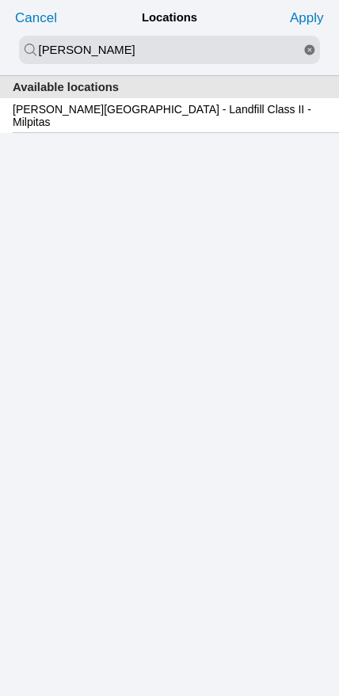
click at [0, 0] on slot "Newby Island - Landfill Class II - Milpitas" at bounding box center [0, 0] width 0 height 0
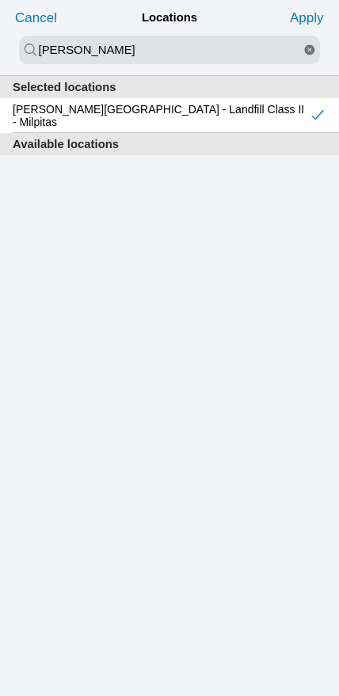
click at [0, 0] on slot "Apply" at bounding box center [0, 0] width 0 height 0
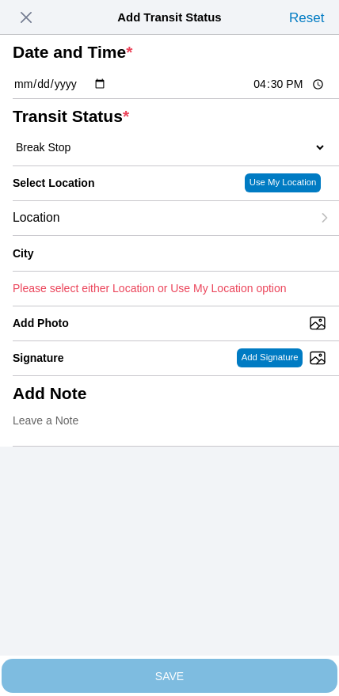
type input "Milpitas"
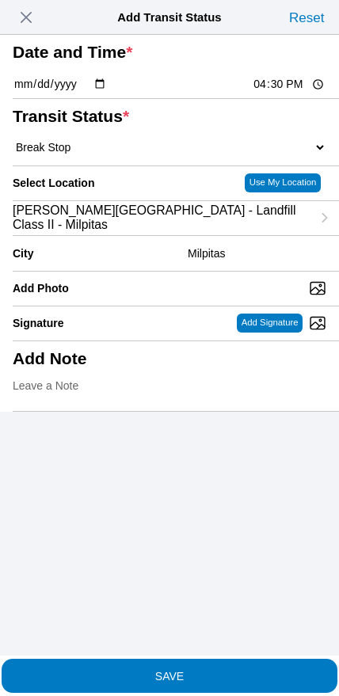
click at [205, 670] on span "SAVE" at bounding box center [170, 675] width 314 height 11
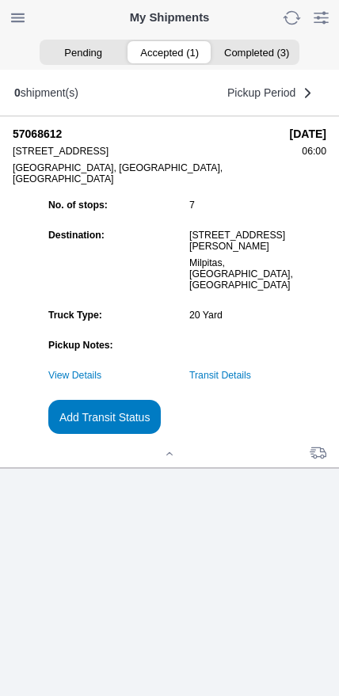
click at [251, 381] on link "Transit Details" at bounding box center [220, 375] width 62 height 11
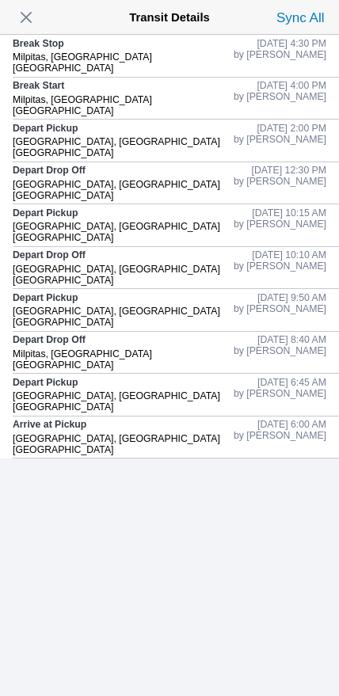
click at [22, 21] on span "button" at bounding box center [26, 17] width 22 height 22
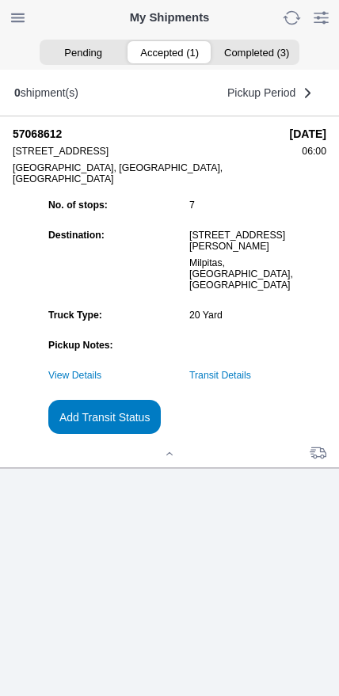
click at [0, 0] on slot "Add Transit Status" at bounding box center [0, 0] width 0 height 0
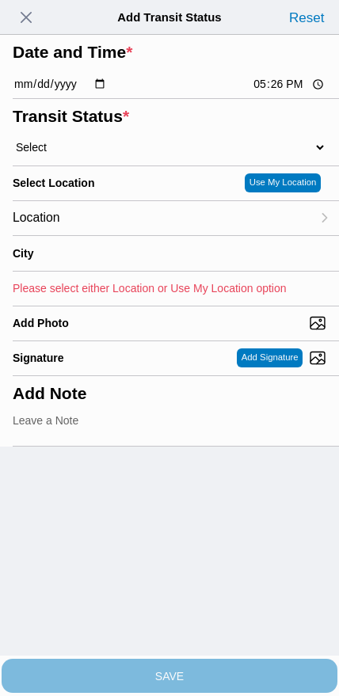
click at [270, 93] on input "17:26" at bounding box center [289, 84] width 74 height 17
type input "17:30"
click at [90, 154] on select "Select Arrive at Drop Off Arrive at Pickup Break Start Break Stop Depart Drop O…" at bounding box center [170, 147] width 314 height 14
select select "DPTDLVLOC"
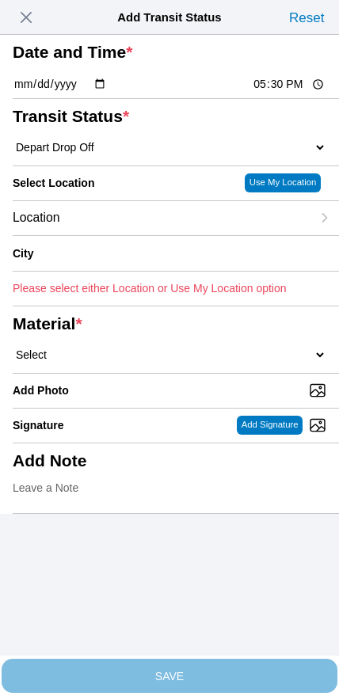
click at [210, 235] on div "Location" at bounding box center [162, 218] width 298 height 34
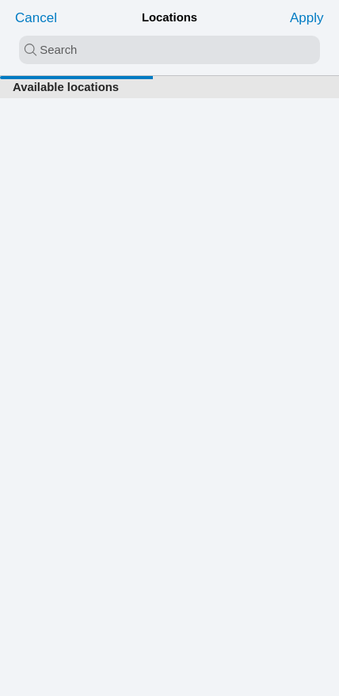
click at [130, 51] on input "search text" at bounding box center [169, 50] width 301 height 29
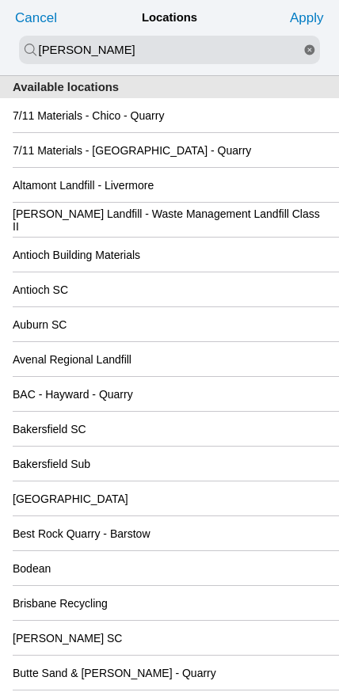
type input "newby"
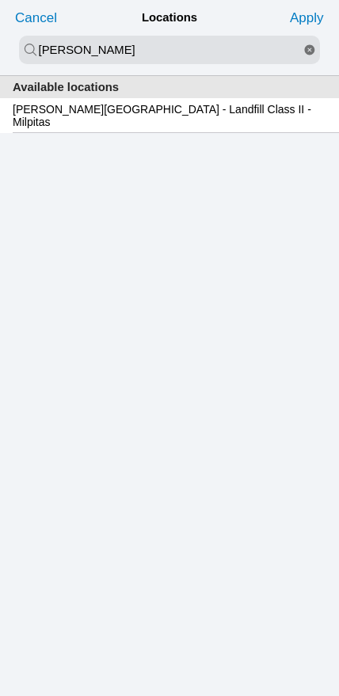
click at [0, 0] on slot "Newby Island - Landfill Class II - Milpitas" at bounding box center [0, 0] width 0 height 0
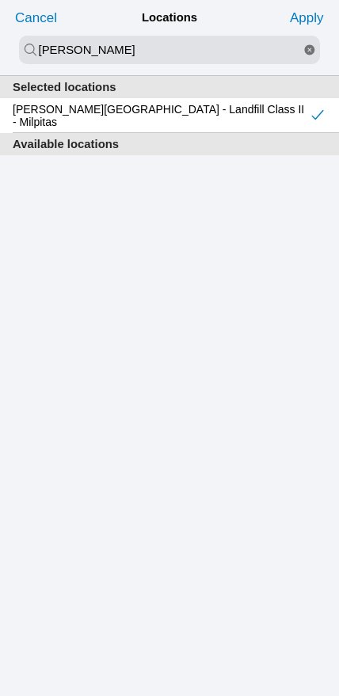
click at [0, 0] on slot "Apply" at bounding box center [0, 0] width 0 height 0
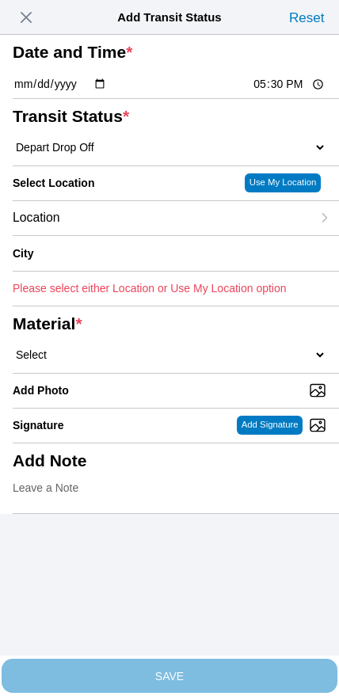
type input "Milpitas"
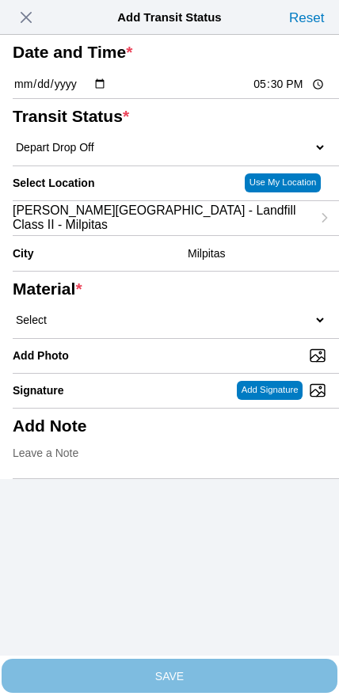
click at [183, 327] on select "Select 1" x 3" Rock 1" x 4" Rock 2" x 4" Rock Asphalt Cold Patch Backfill Spec …" at bounding box center [170, 320] width 314 height 14
select select "708654"
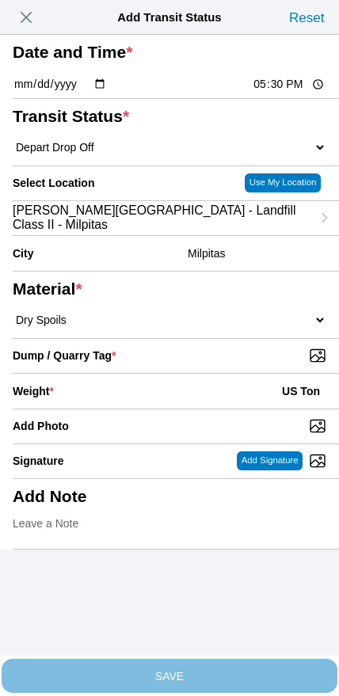
click at [240, 364] on input "Dump / Quarry Tag *" at bounding box center [176, 355] width 326 height 17
type input "C:\fakepath\image.jpg"
click at [147, 409] on div "Weight * US Ton" at bounding box center [170, 391] width 314 height 35
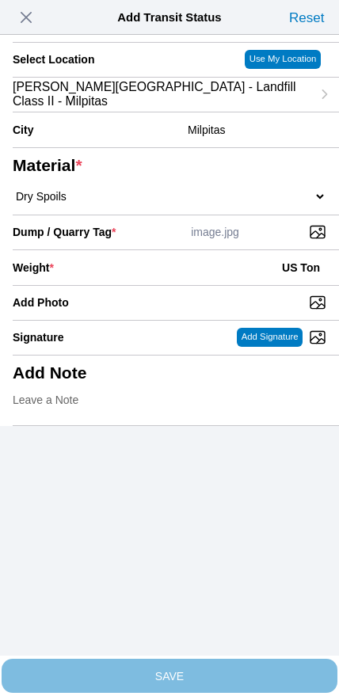
scroll to position [143, 0]
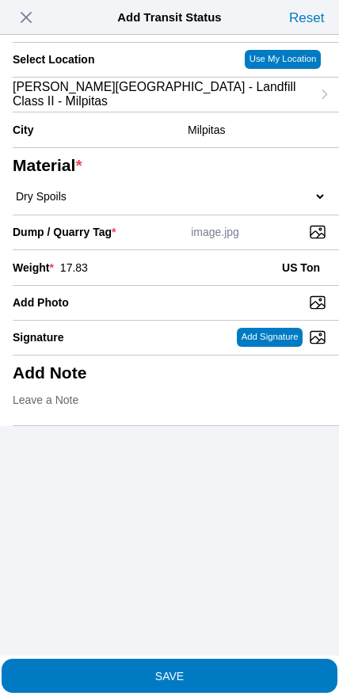
type input "17.83"
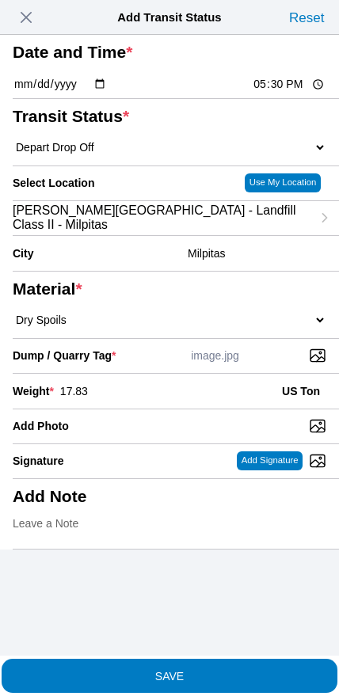
scroll to position [0, 0]
click at [192, 678] on button "SAVE" at bounding box center [170, 676] width 336 height 34
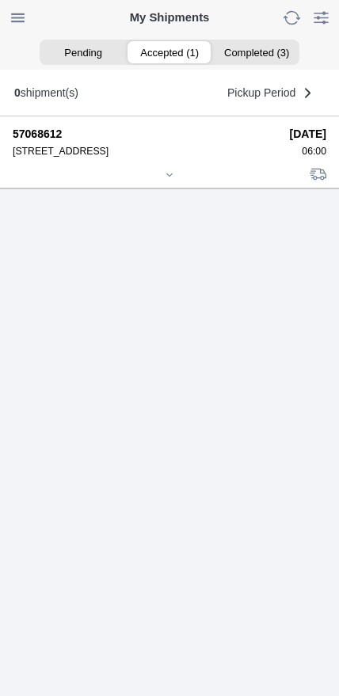
click at [171, 180] on icon at bounding box center [170, 175] width 10 height 10
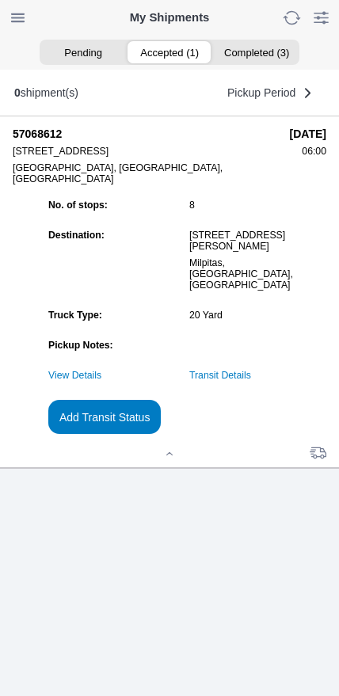
click at [251, 381] on link "Transit Details" at bounding box center [220, 375] width 62 height 11
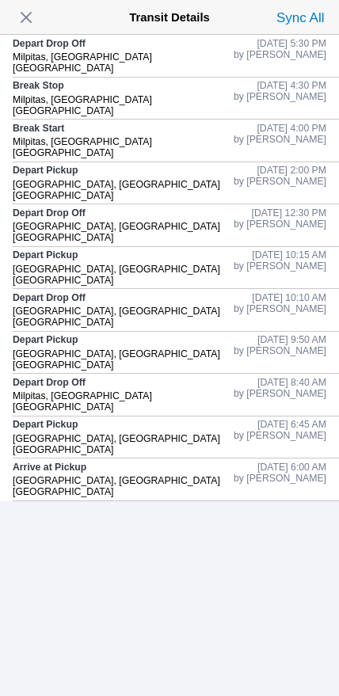
click at [29, 17] on span "button" at bounding box center [26, 17] width 22 height 22
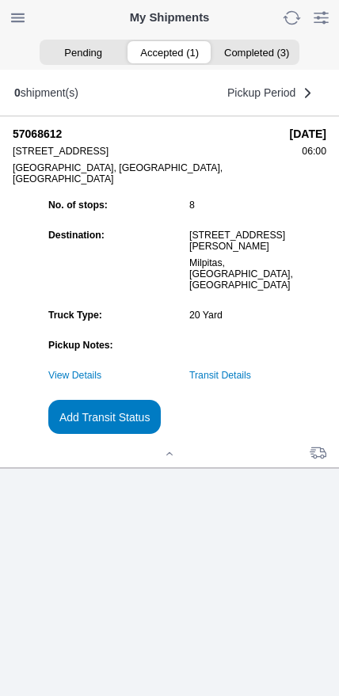
click at [0, 0] on slot "Add Transit Status" at bounding box center [0, 0] width 0 height 0
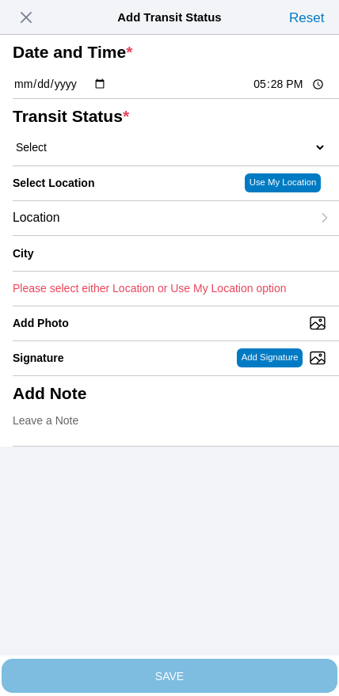
click at [285, 93] on input "17:28" at bounding box center [289, 84] width 74 height 17
type input "19:00"
click at [78, 154] on select "Select Arrive at Drop Off Arrive at Pickup Break Start Break Stop Depart Drop O…" at bounding box center [170, 147] width 314 height 14
select select "DELIVRED"
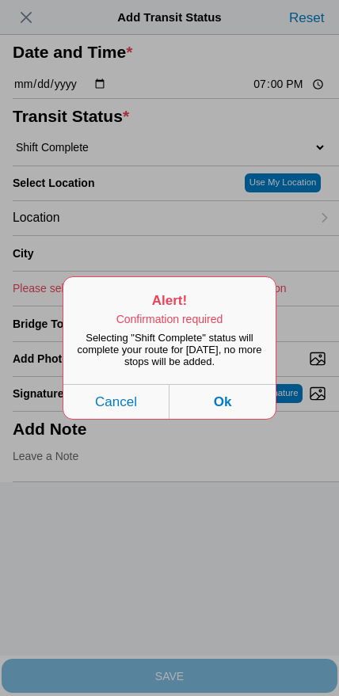
click at [249, 415] on button "Ok" at bounding box center [222, 401] width 106 height 35
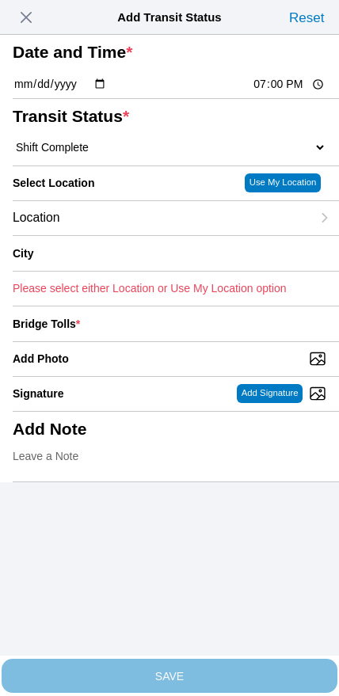
click at [127, 235] on div "Location" at bounding box center [162, 218] width 298 height 34
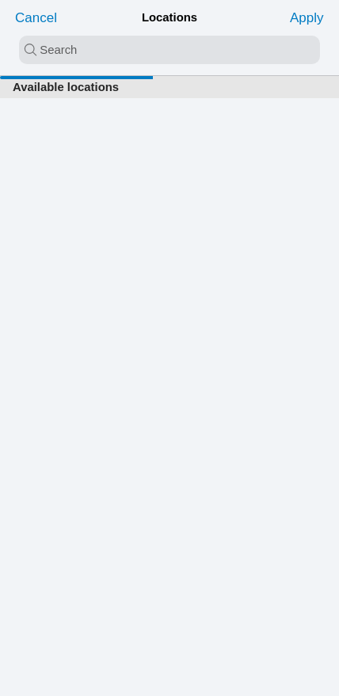
click at [139, 37] on input "search text" at bounding box center [169, 50] width 301 height 29
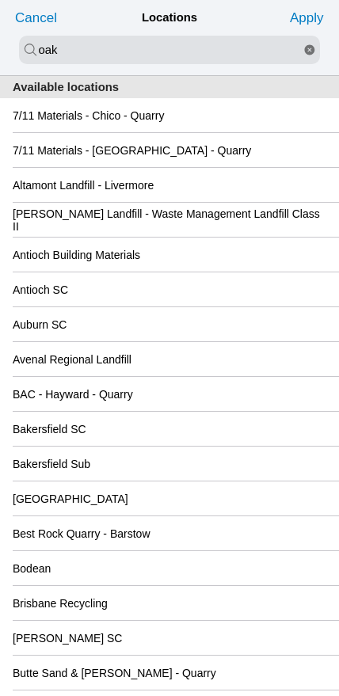
type input "oak"
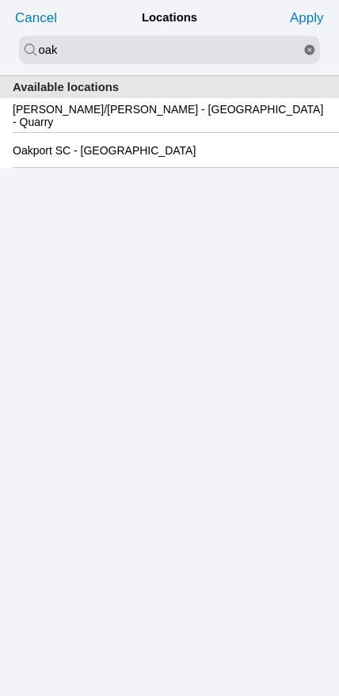
click at [0, 0] on slot "Oakport SC - Oakland" at bounding box center [0, 0] width 0 height 0
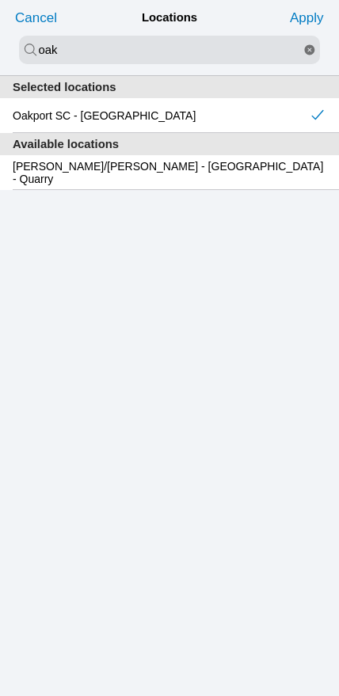
click at [0, 0] on slot "Apply" at bounding box center [0, 0] width 0 height 0
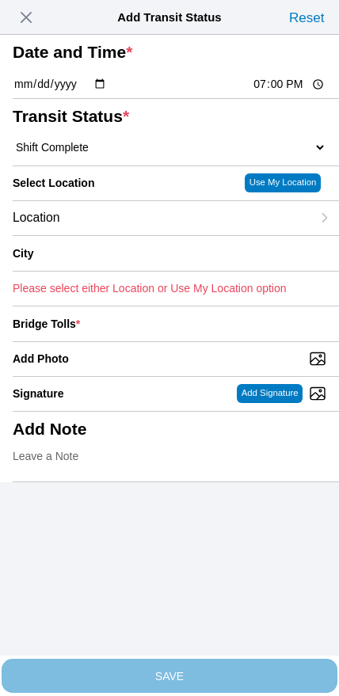
type input "Oakland"
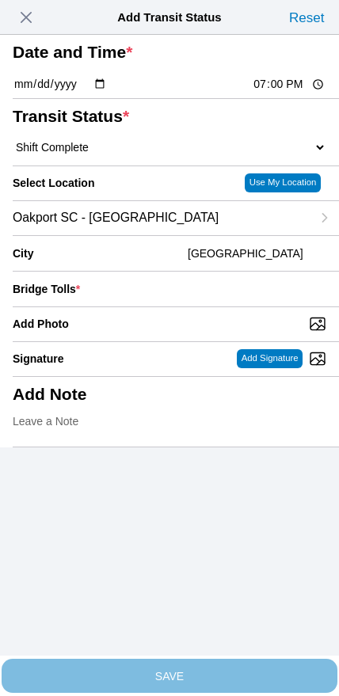
click at [187, 333] on input "Add Photo" at bounding box center [176, 323] width 326 height 17
type input "C:\fakepath\IMG_7094.jpeg"
click at [250, 306] on input "number" at bounding box center [206, 289] width 240 height 35
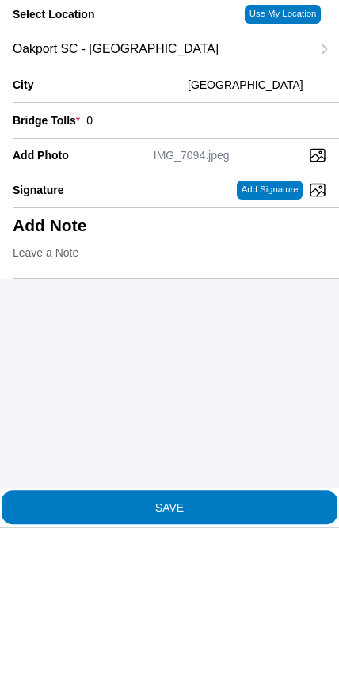
type input "0"
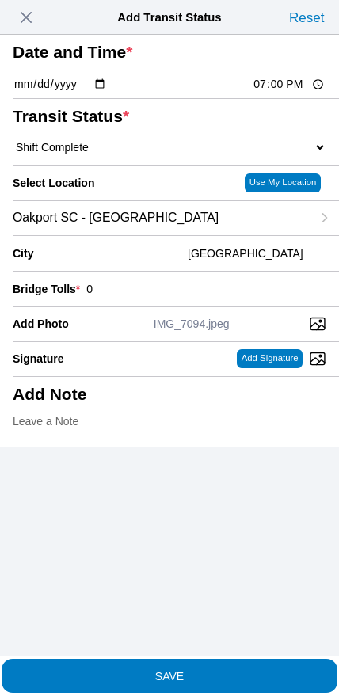
click at [232, 678] on button "SAVE" at bounding box center [170, 676] width 336 height 34
